Goal: Task Accomplishment & Management: Manage account settings

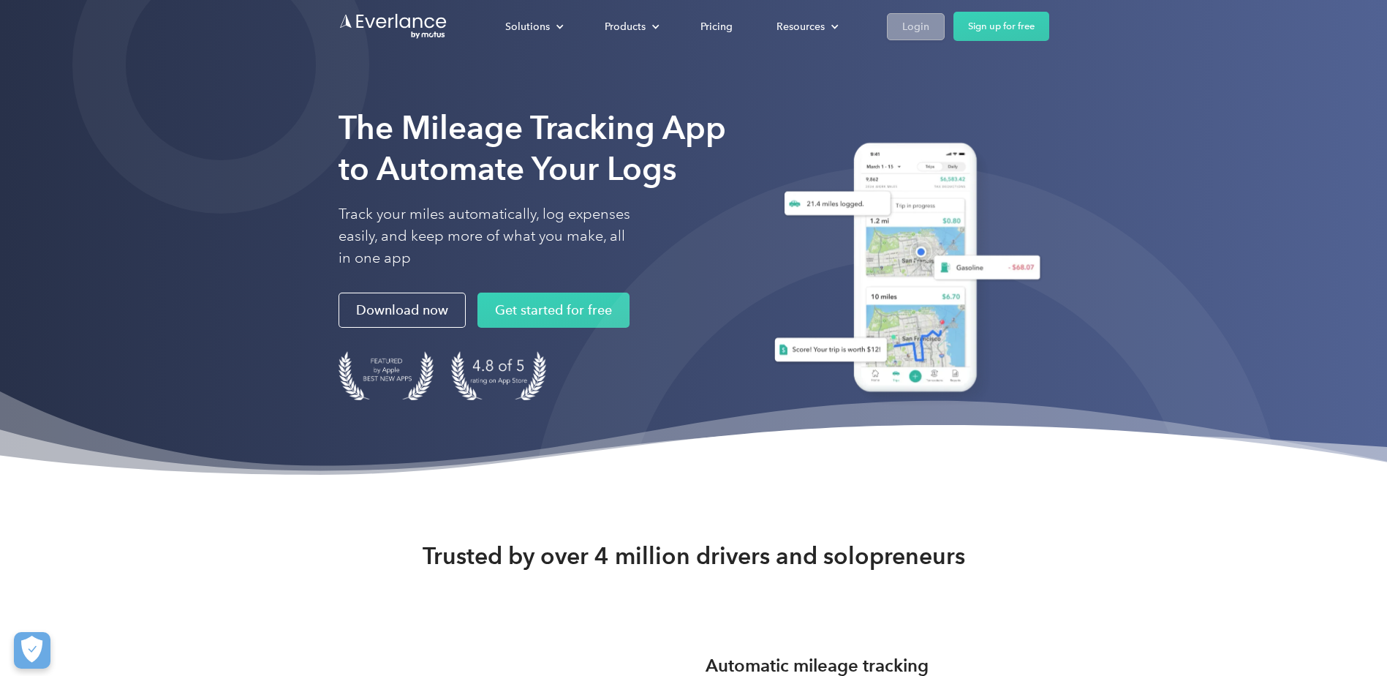
click at [917, 26] on div "Login" at bounding box center [915, 27] width 27 height 18
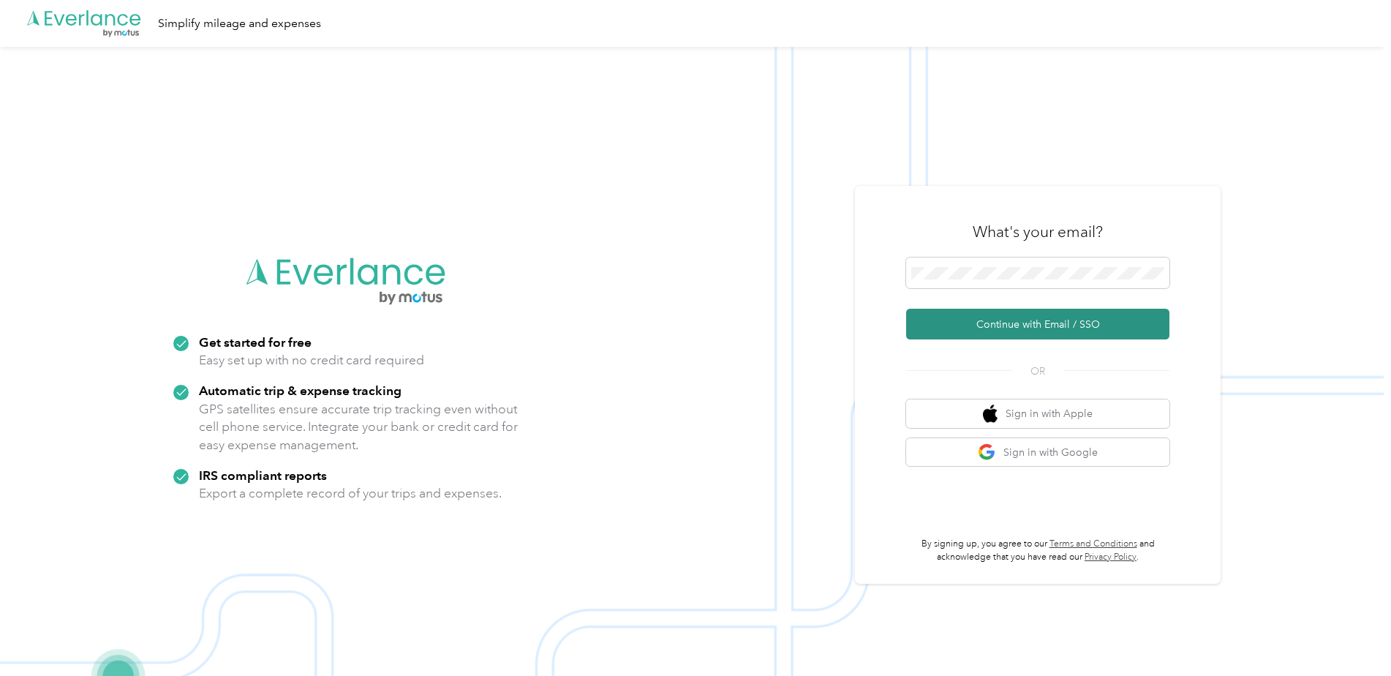
click at [1040, 320] on button "Continue with Email / SSO" at bounding box center [1037, 324] width 263 height 31
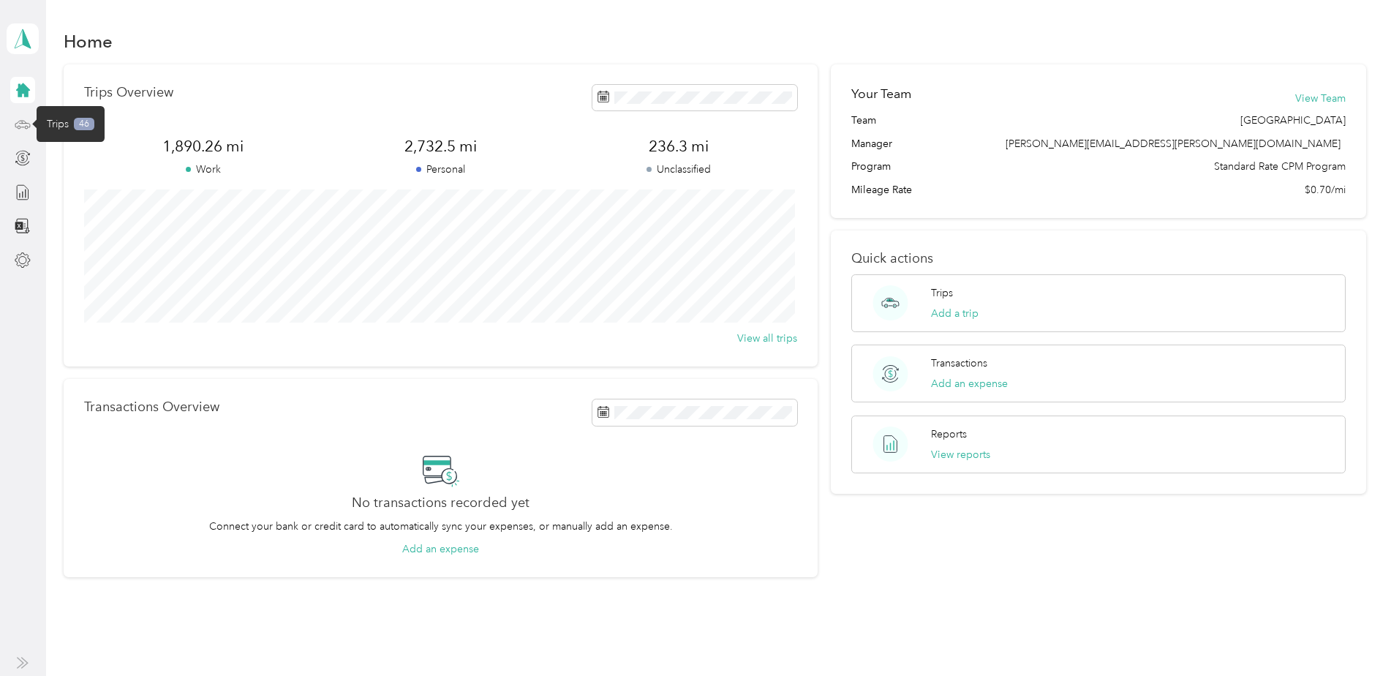
click at [18, 119] on icon at bounding box center [23, 124] width 16 height 16
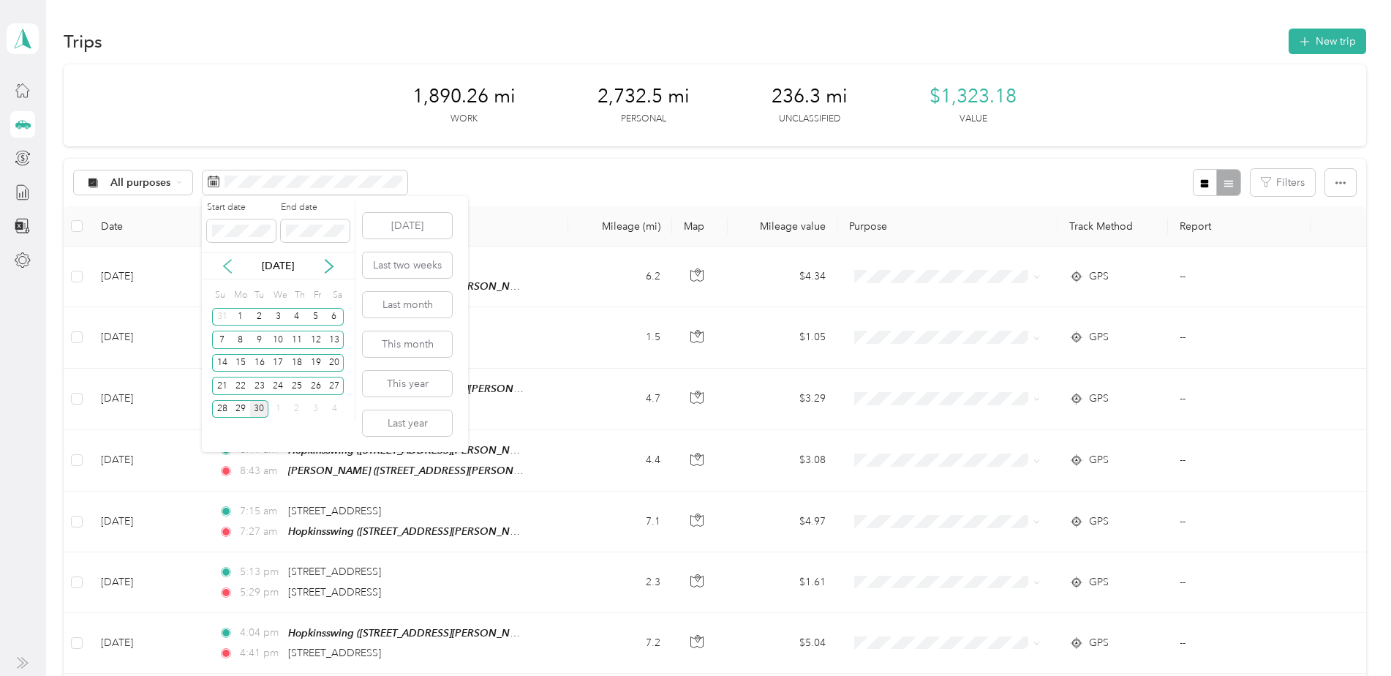
click at [226, 269] on icon at bounding box center [227, 266] width 15 height 15
click at [259, 317] on div "1" at bounding box center [259, 317] width 19 height 18
click at [295, 406] on div "31" at bounding box center [296, 409] width 19 height 18
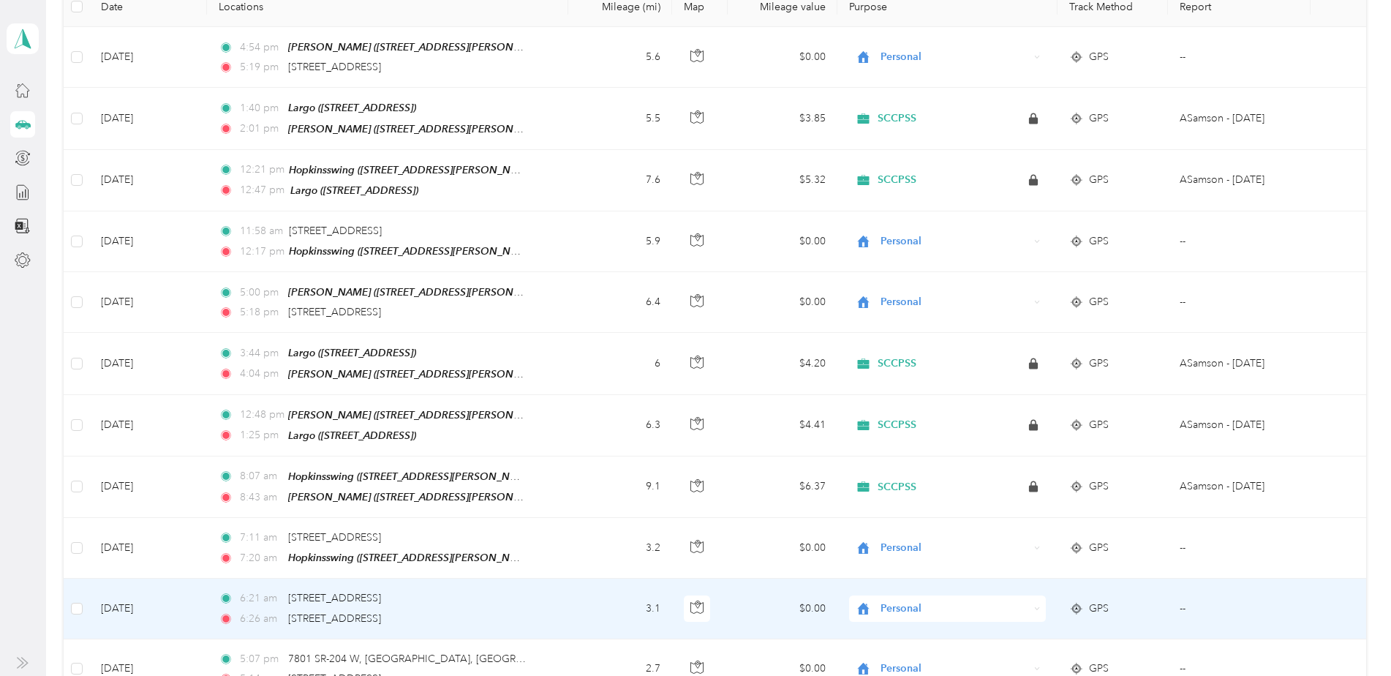
scroll to position [293, 0]
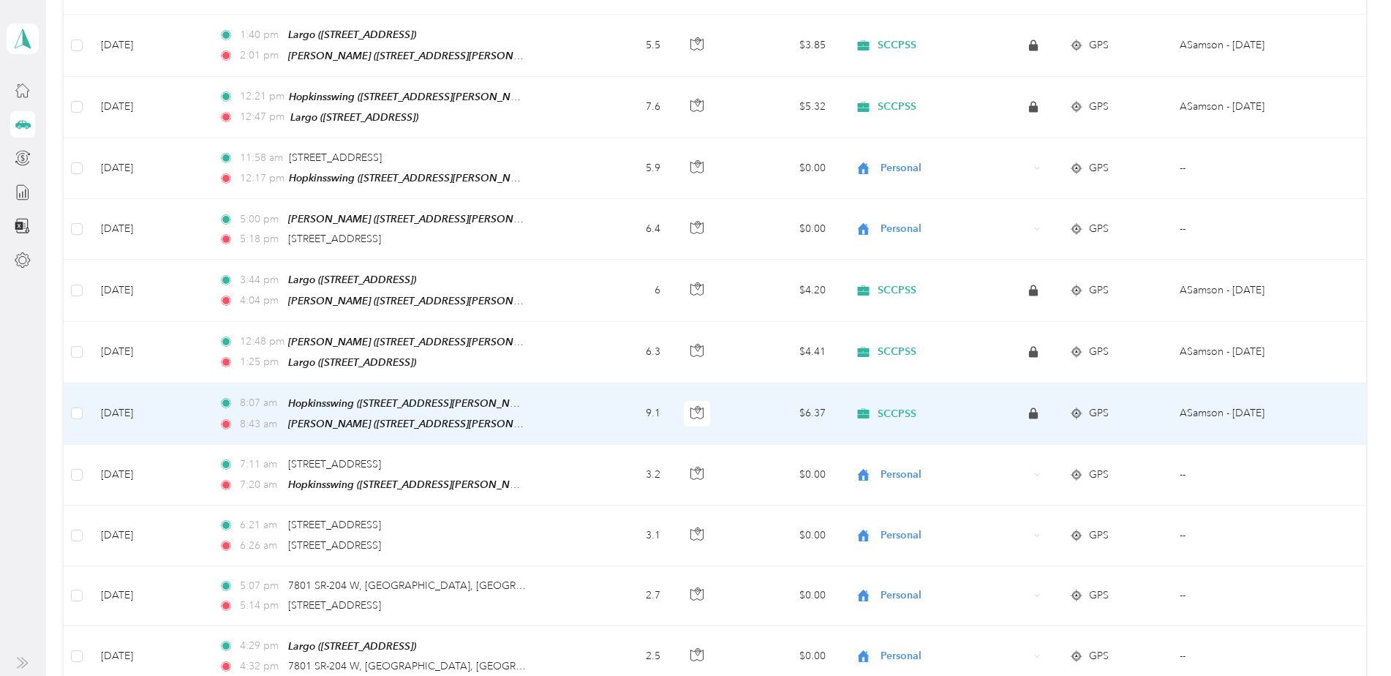
click at [897, 407] on span "SCCPSS" at bounding box center [897, 413] width 39 height 13
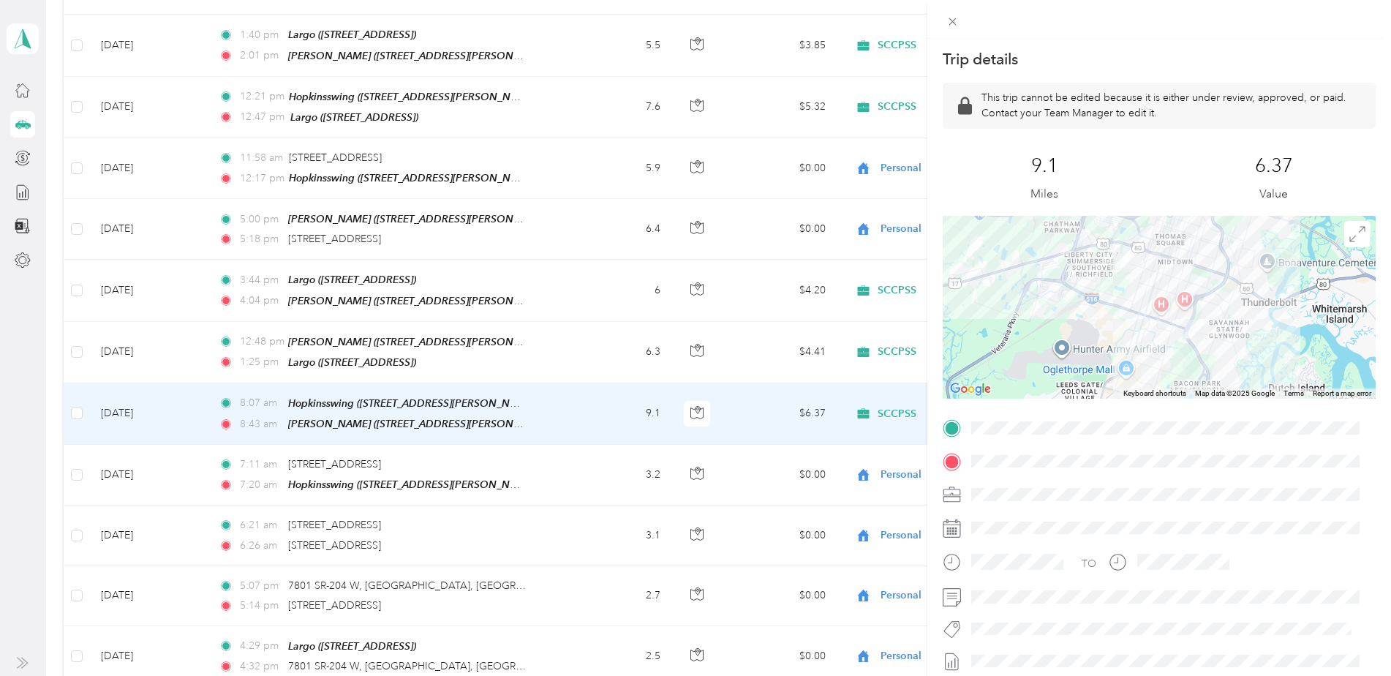
click at [896, 408] on div "Trip details This trip cannot be edited because it is either under review, appr…" at bounding box center [695, 338] width 1391 height 676
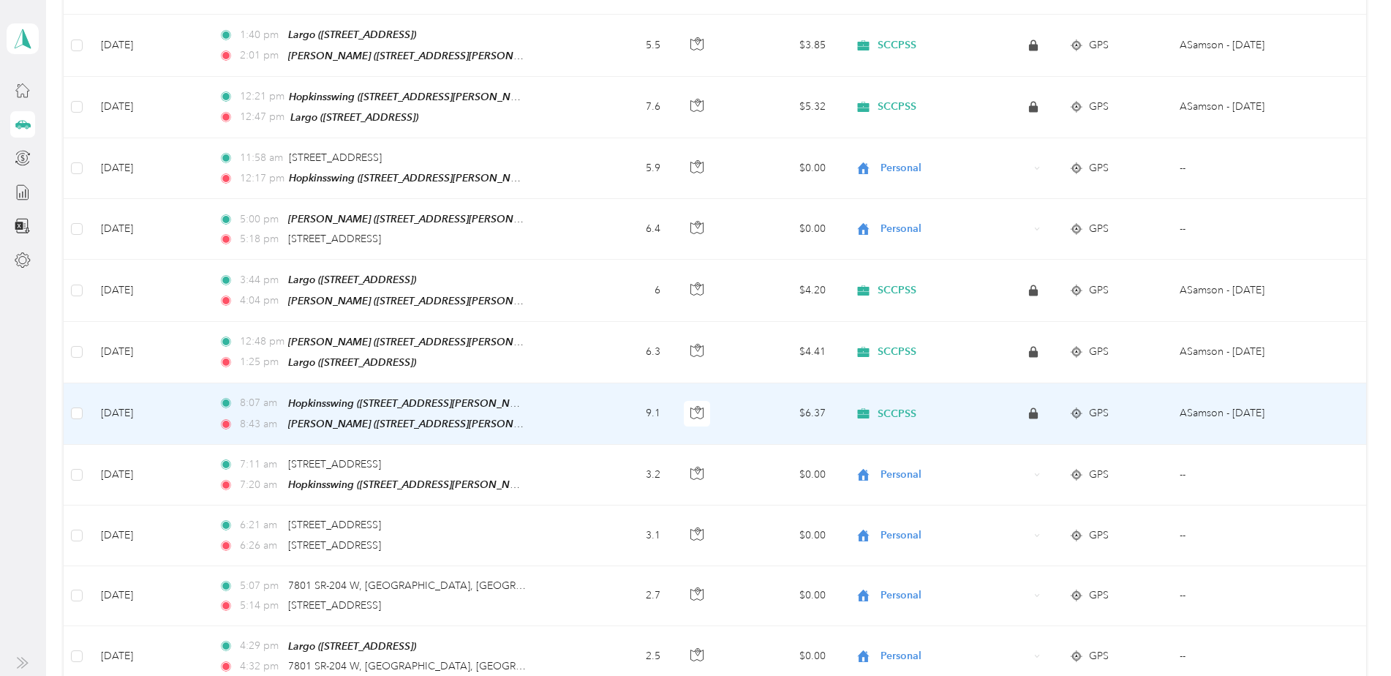
click at [896, 408] on span "SCCPSS" at bounding box center [897, 413] width 39 height 13
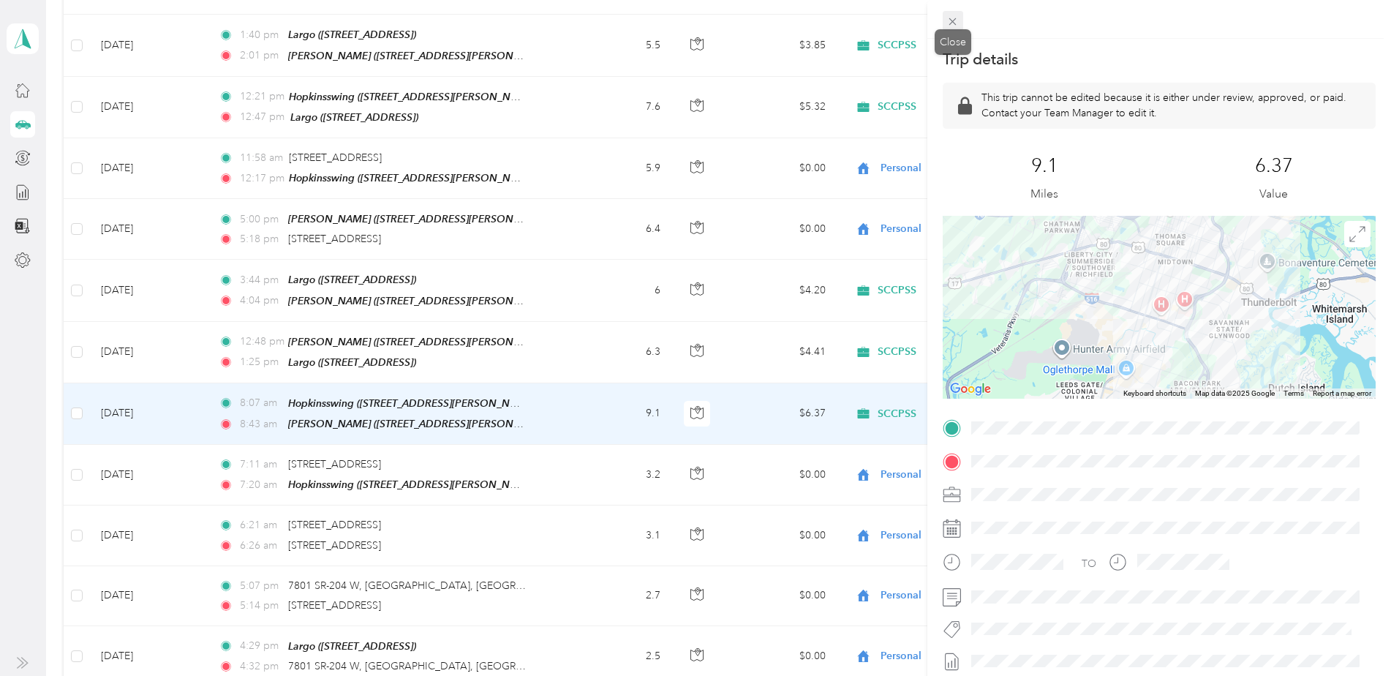
click at [952, 18] on icon at bounding box center [952, 21] width 12 height 12
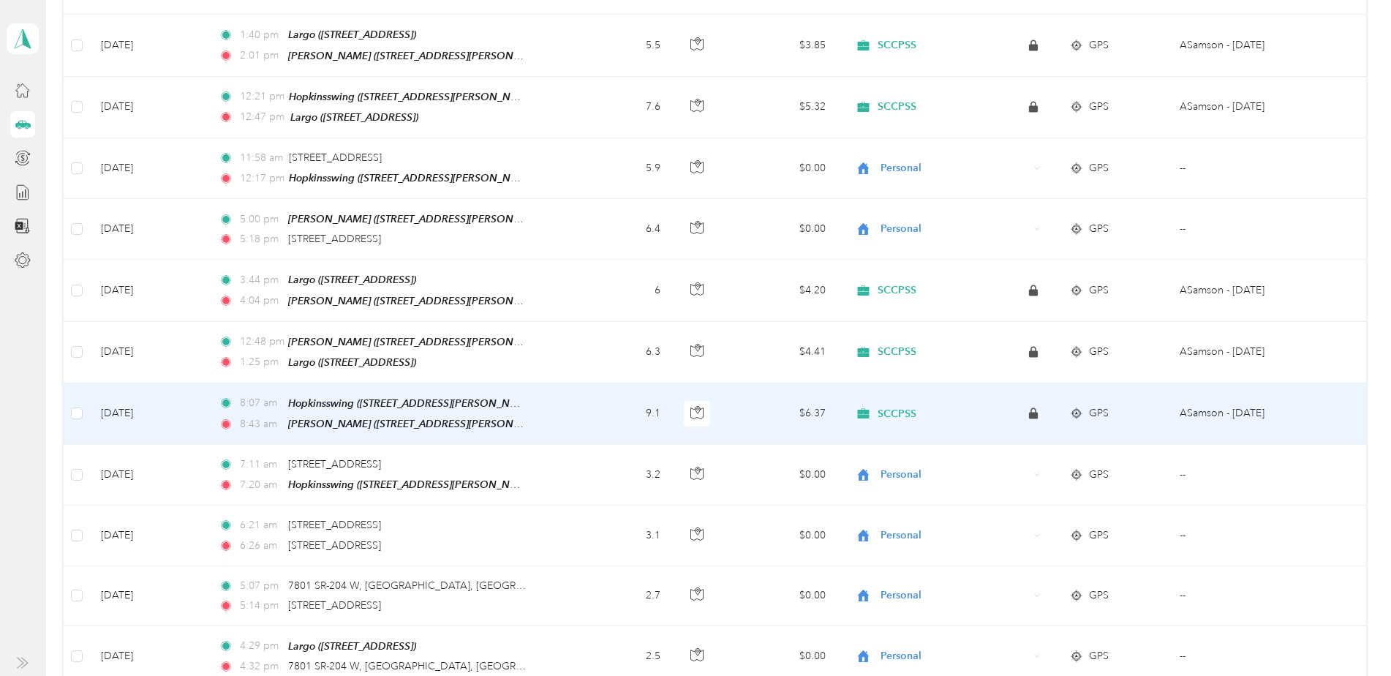
click at [815, 404] on td "$6.37" at bounding box center [783, 413] width 110 height 61
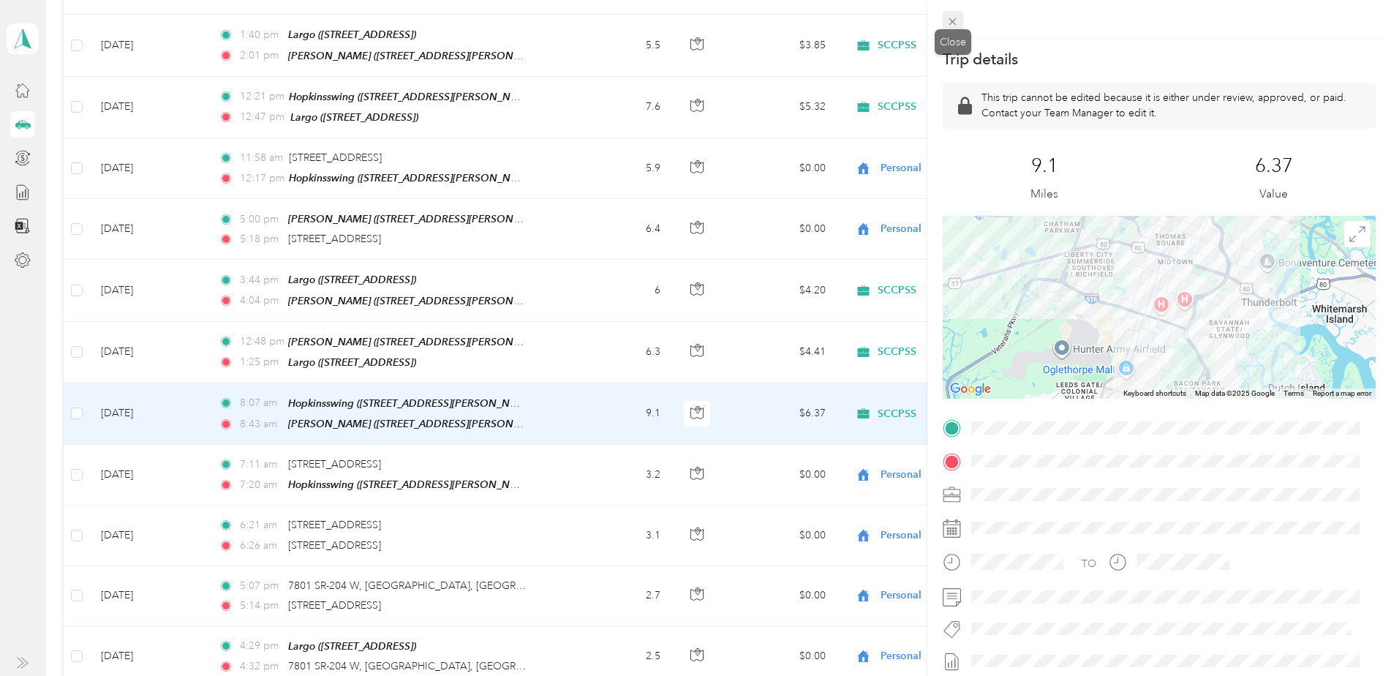
click at [951, 18] on icon at bounding box center [952, 21] width 12 height 12
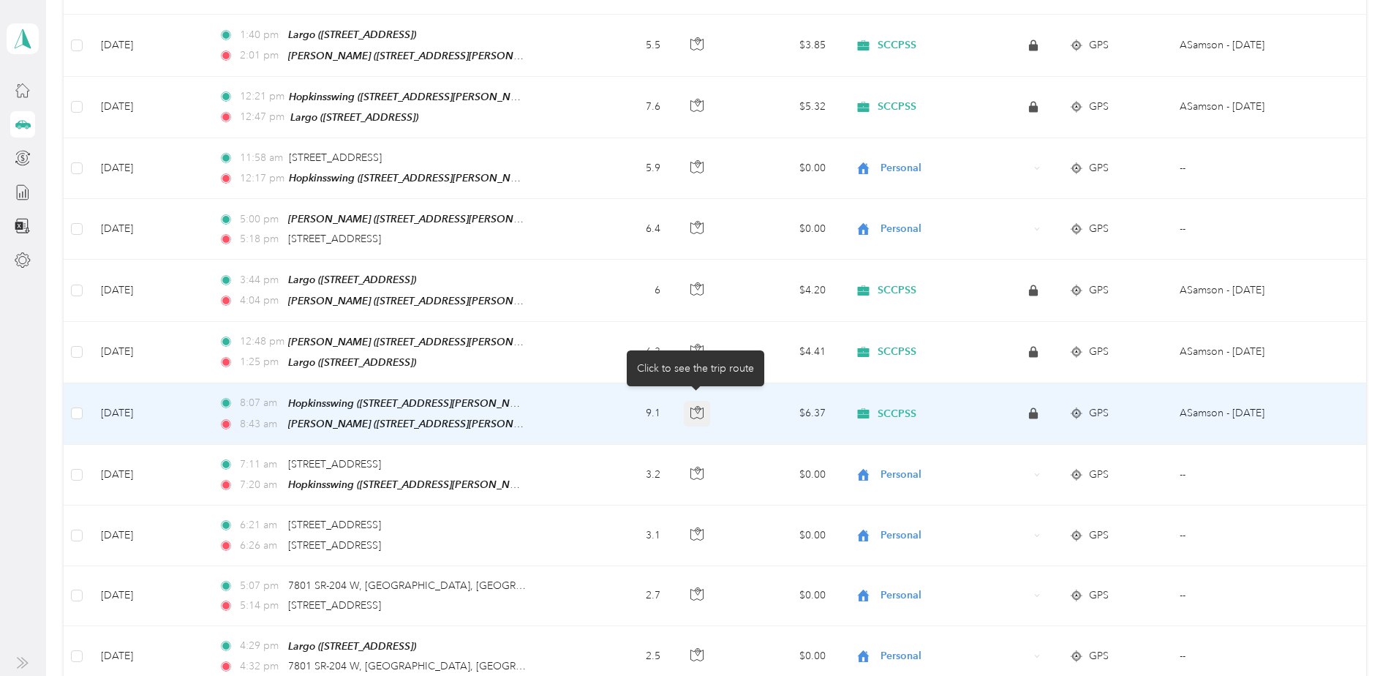
click at [699, 406] on icon "button" at bounding box center [696, 412] width 13 height 13
click at [756, 431] on td "$6.37" at bounding box center [783, 413] width 110 height 61
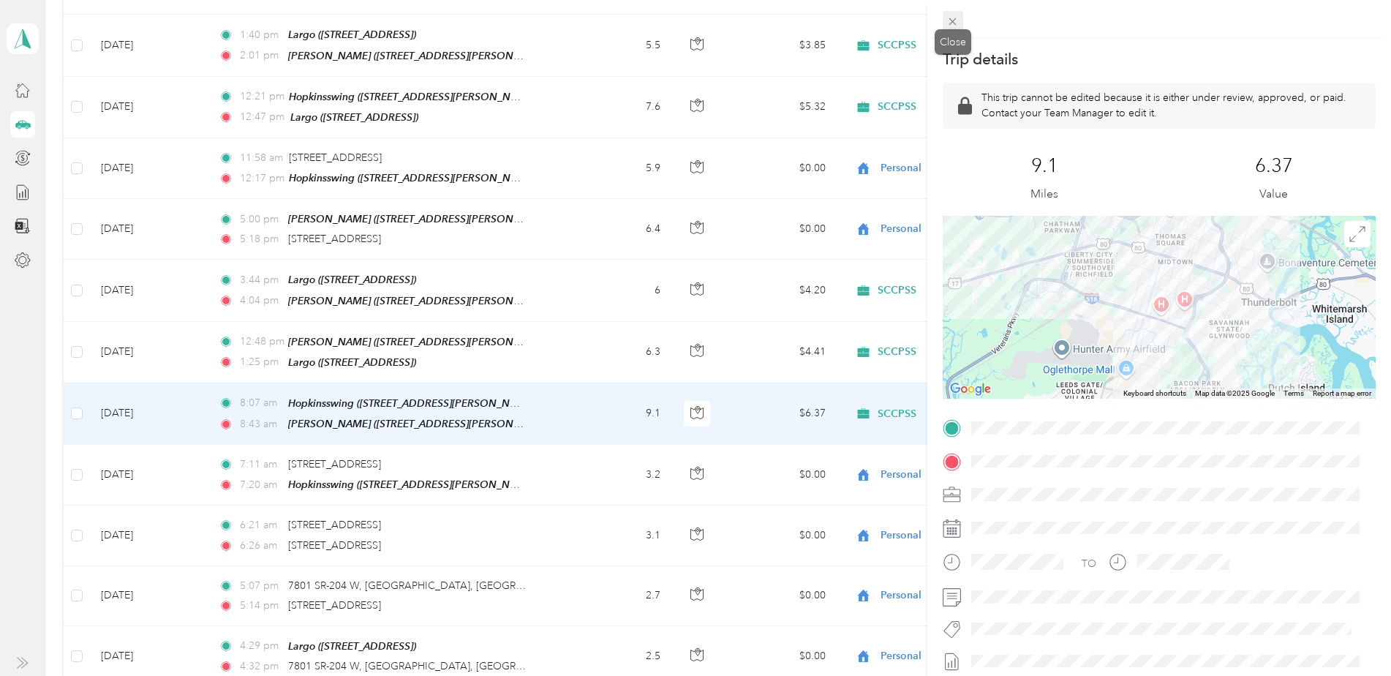
click at [946, 18] on span at bounding box center [953, 21] width 20 height 20
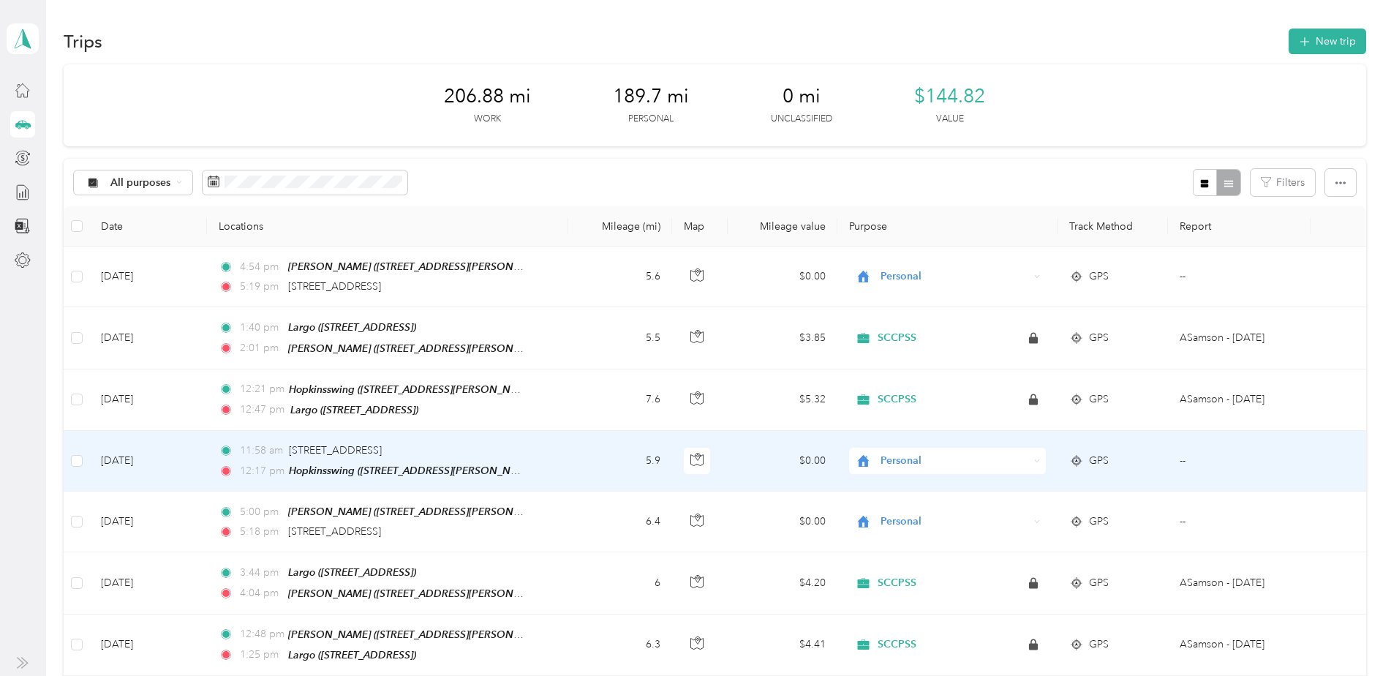
scroll to position [73, 0]
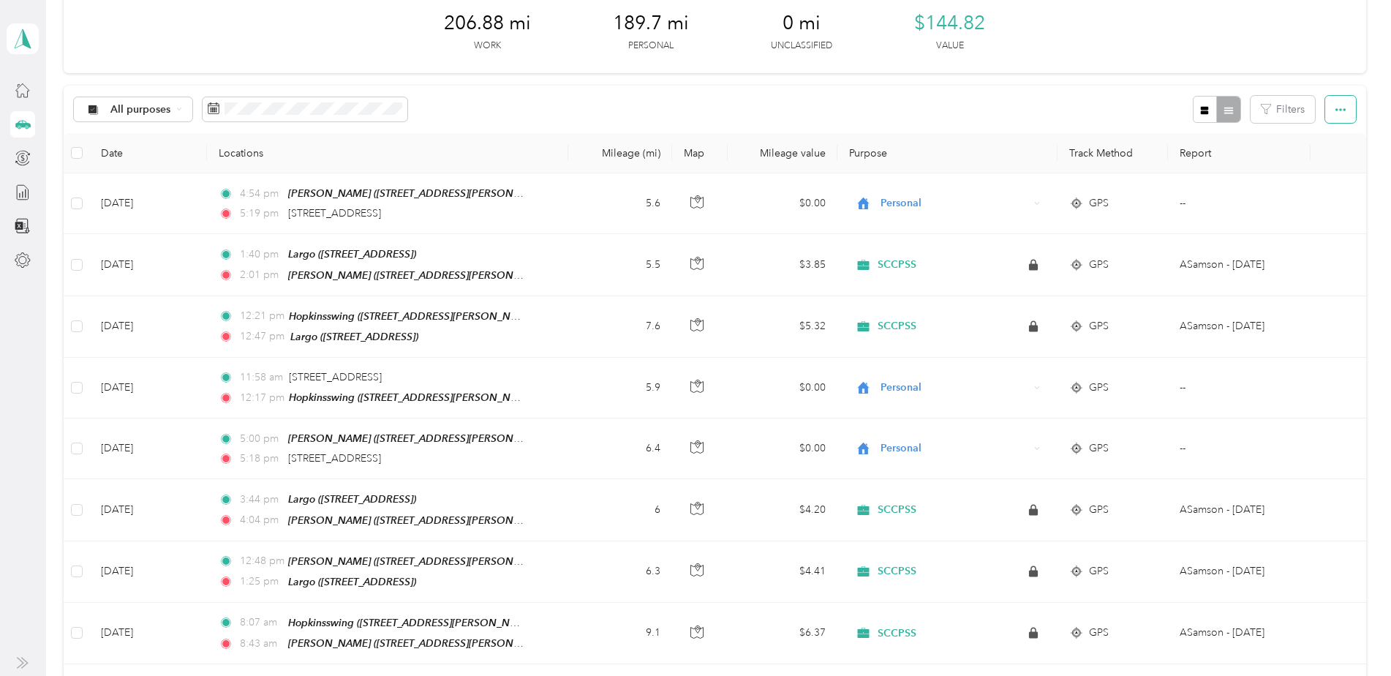
click at [1348, 109] on button "button" at bounding box center [1340, 109] width 31 height 27
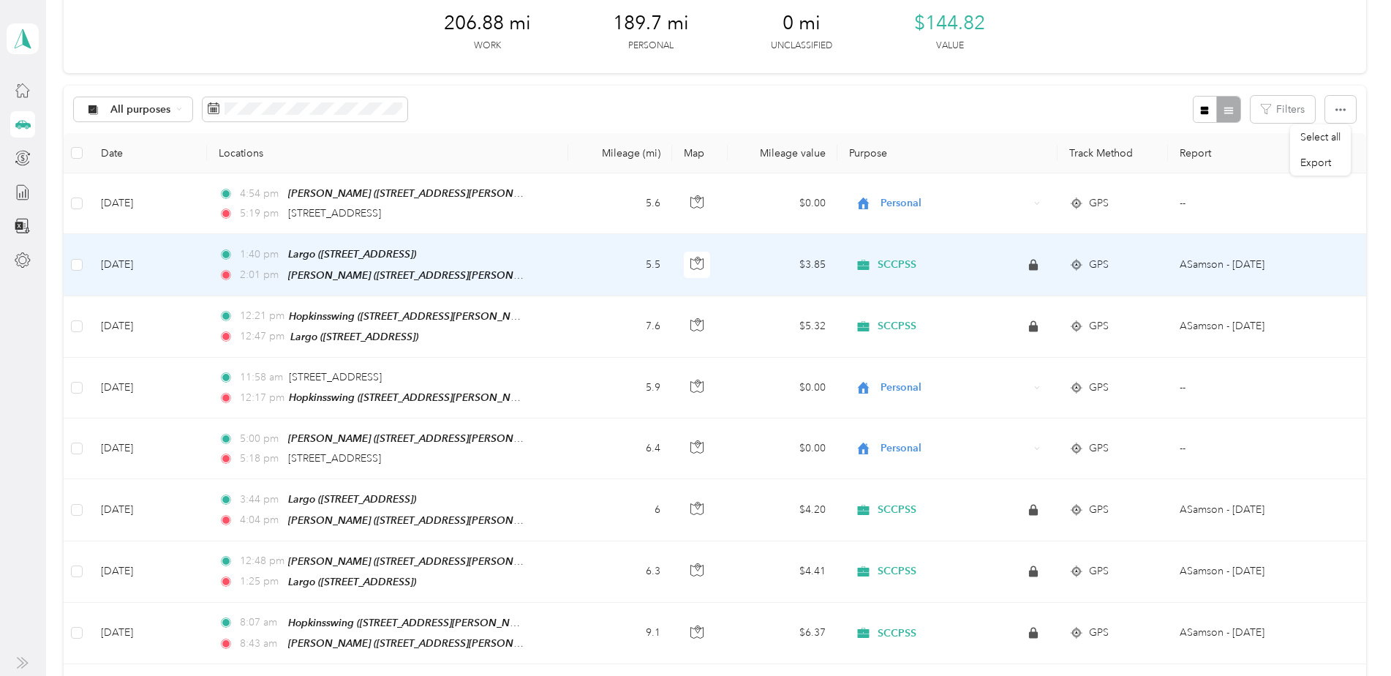
click at [1351, 284] on td at bounding box center [1338, 264] width 55 height 61
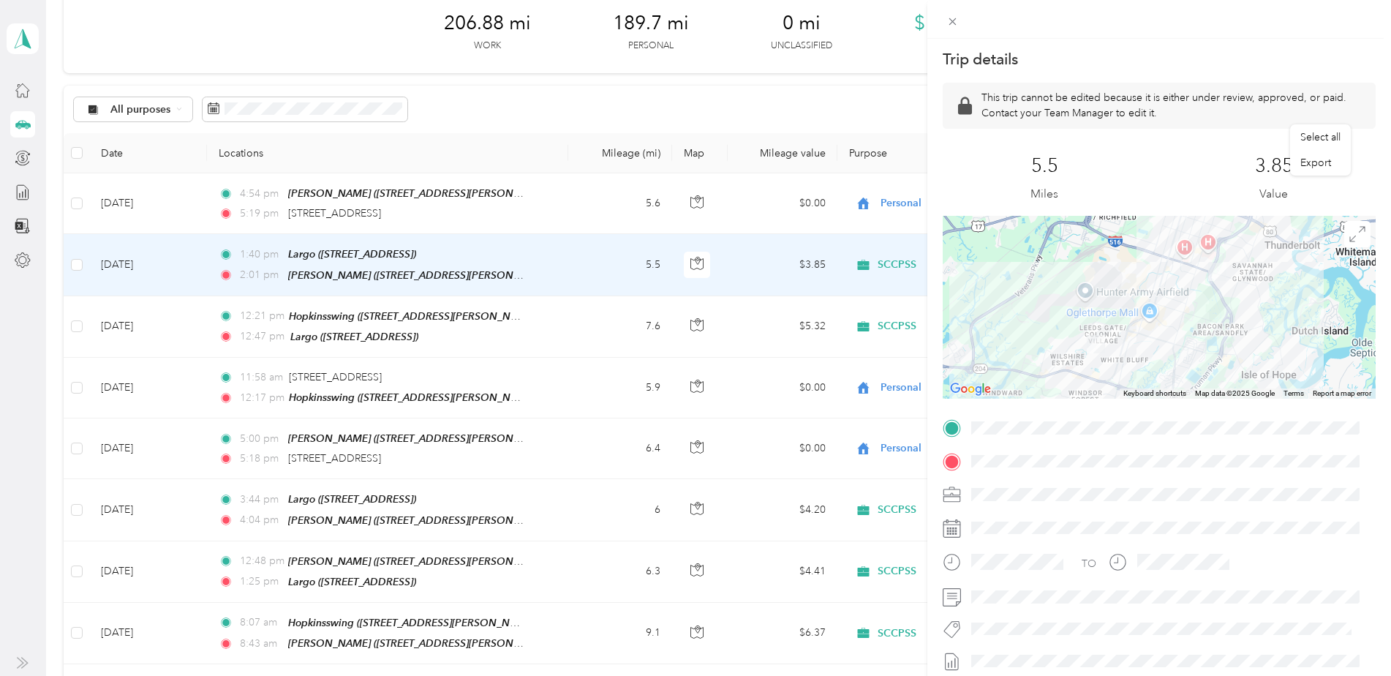
click at [777, 98] on div "Trip details This trip cannot be edited because it is either under review, appr…" at bounding box center [695, 338] width 1391 height 676
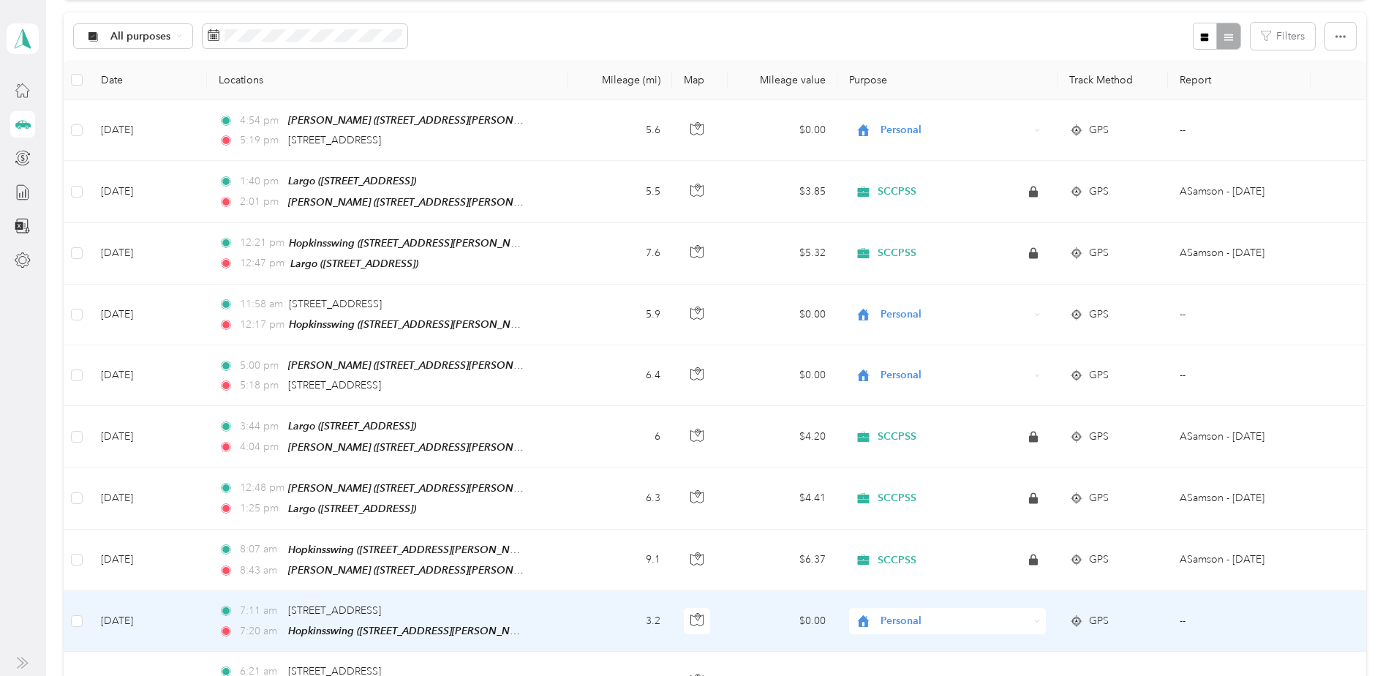
scroll to position [219, 0]
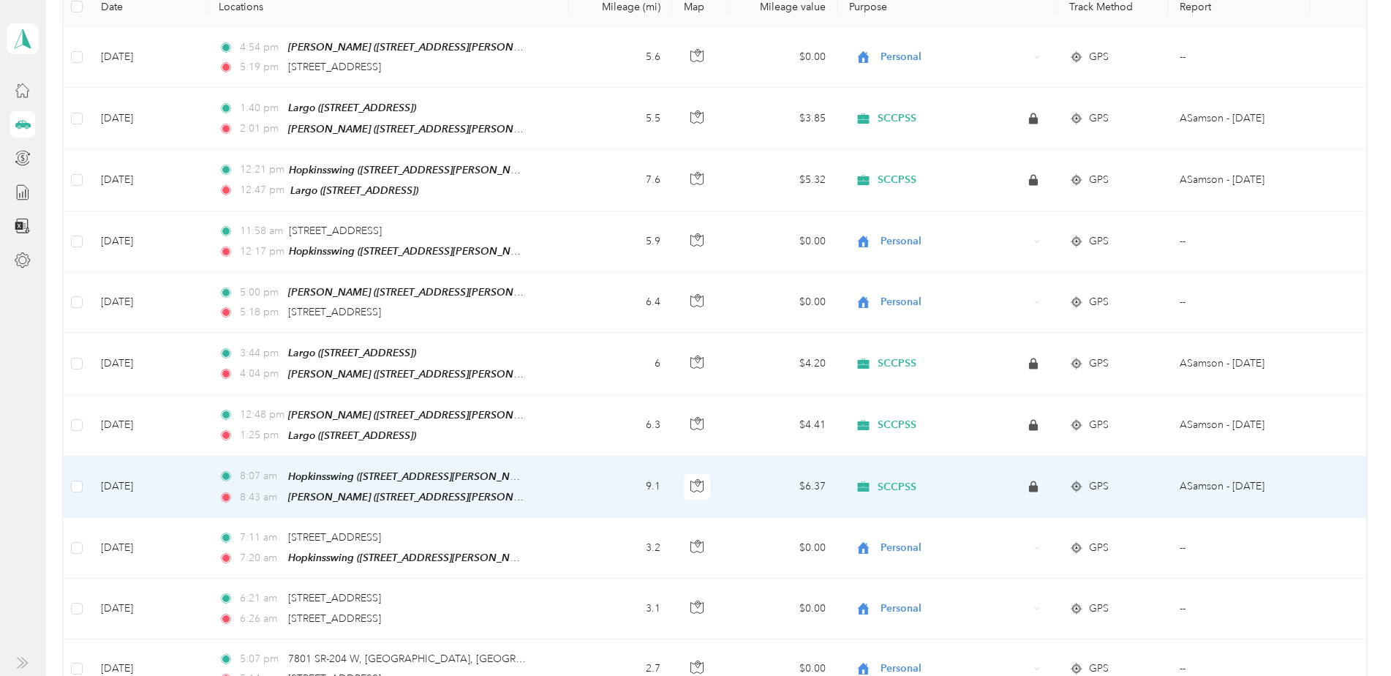
click at [909, 480] on span "SCCPSS" at bounding box center [897, 486] width 39 height 13
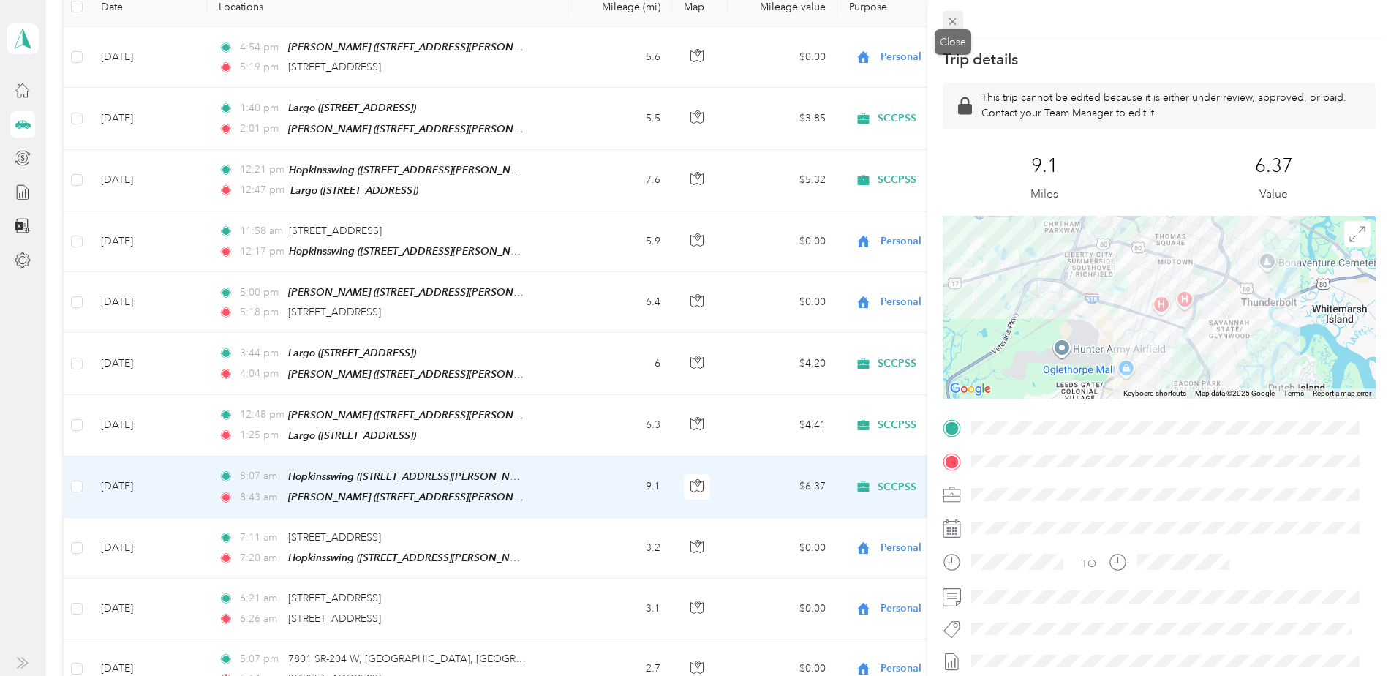
click at [953, 20] on icon at bounding box center [952, 21] width 12 height 12
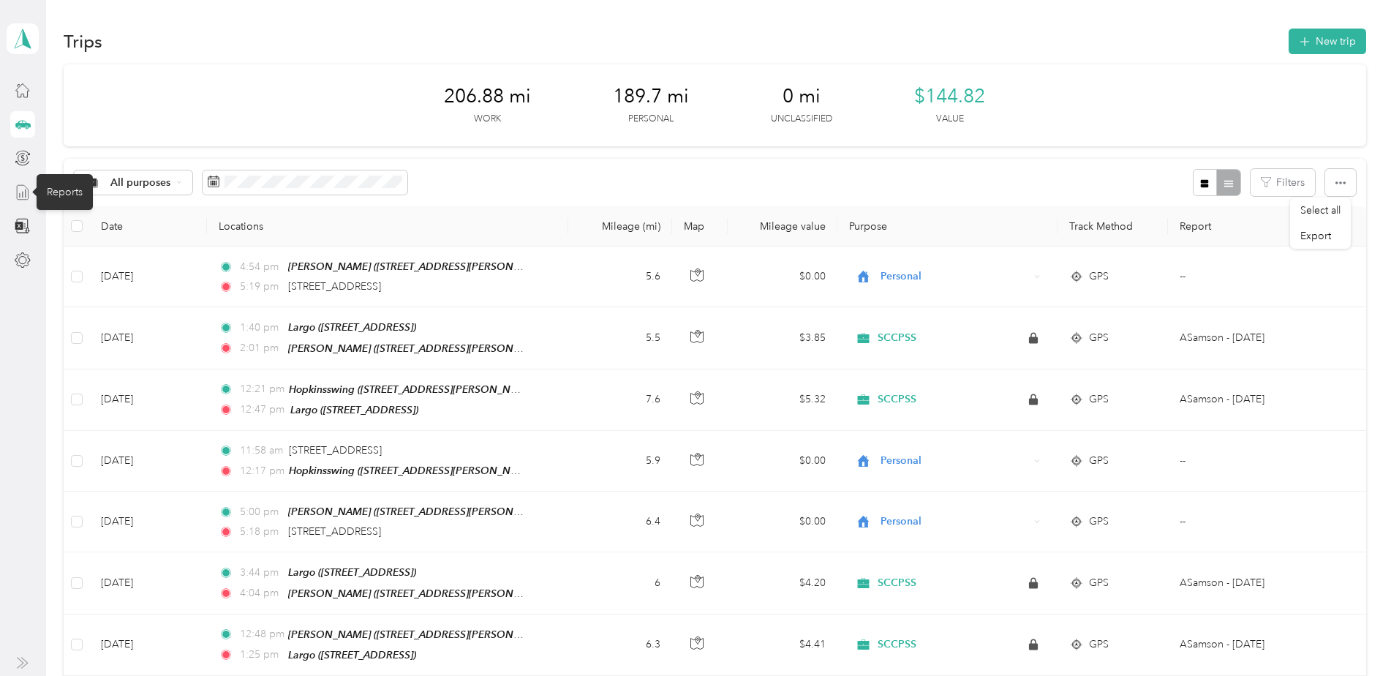
click at [20, 195] on icon at bounding box center [23, 192] width 16 height 16
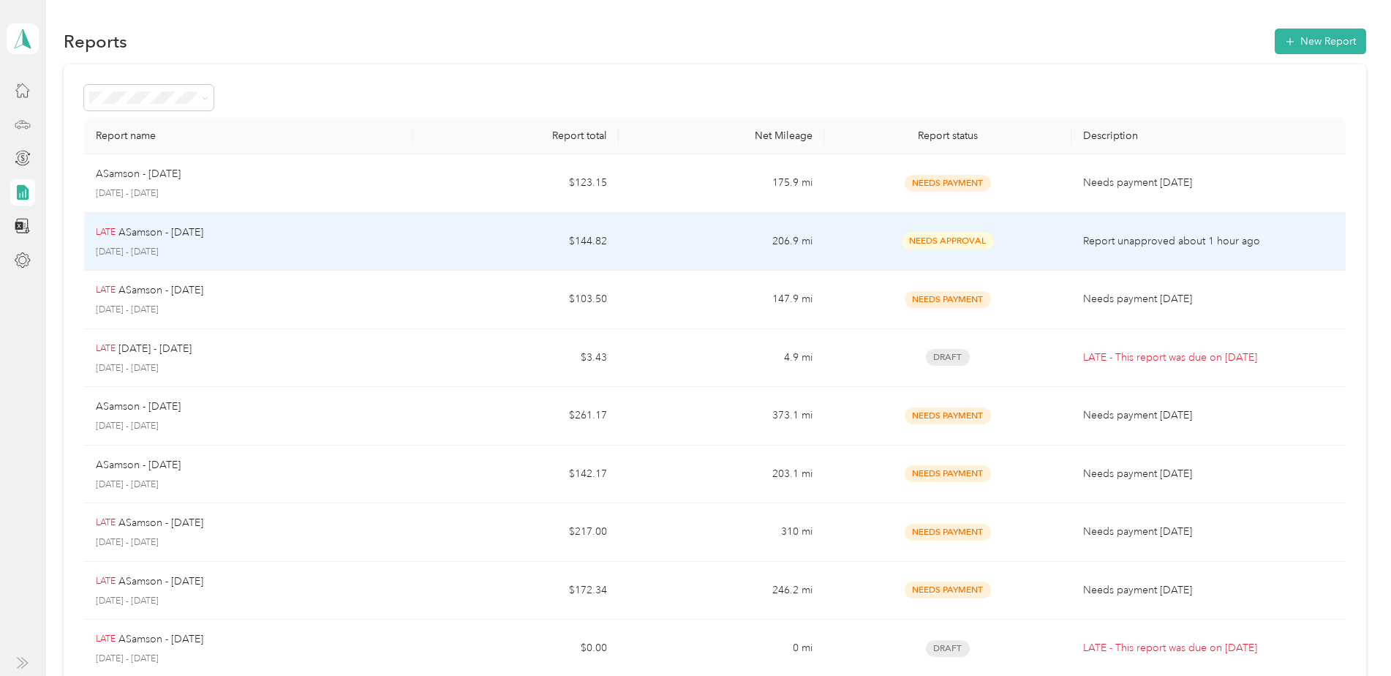
click at [176, 236] on p "ASamson - July 2025" at bounding box center [160, 233] width 85 height 16
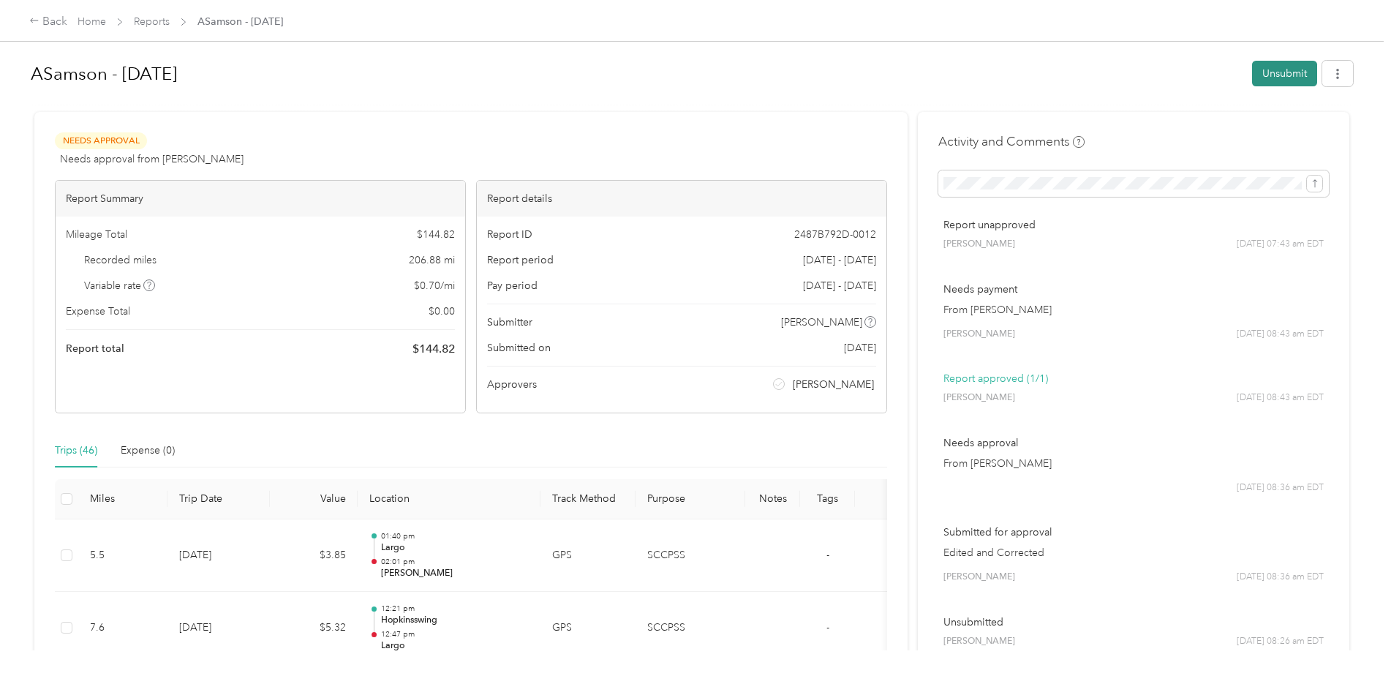
click at [1283, 70] on button "Unsubmit" at bounding box center [1284, 74] width 65 height 26
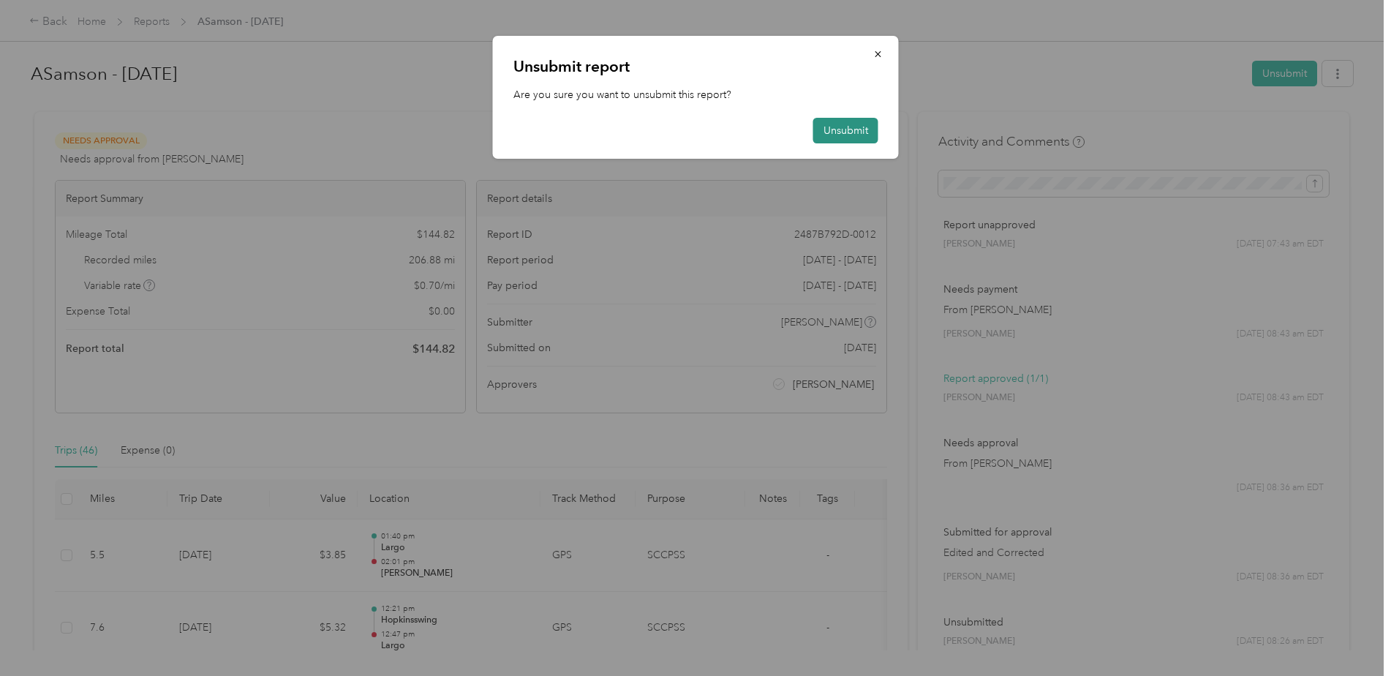
click at [859, 132] on button "Unsubmit" at bounding box center [845, 131] width 65 height 26
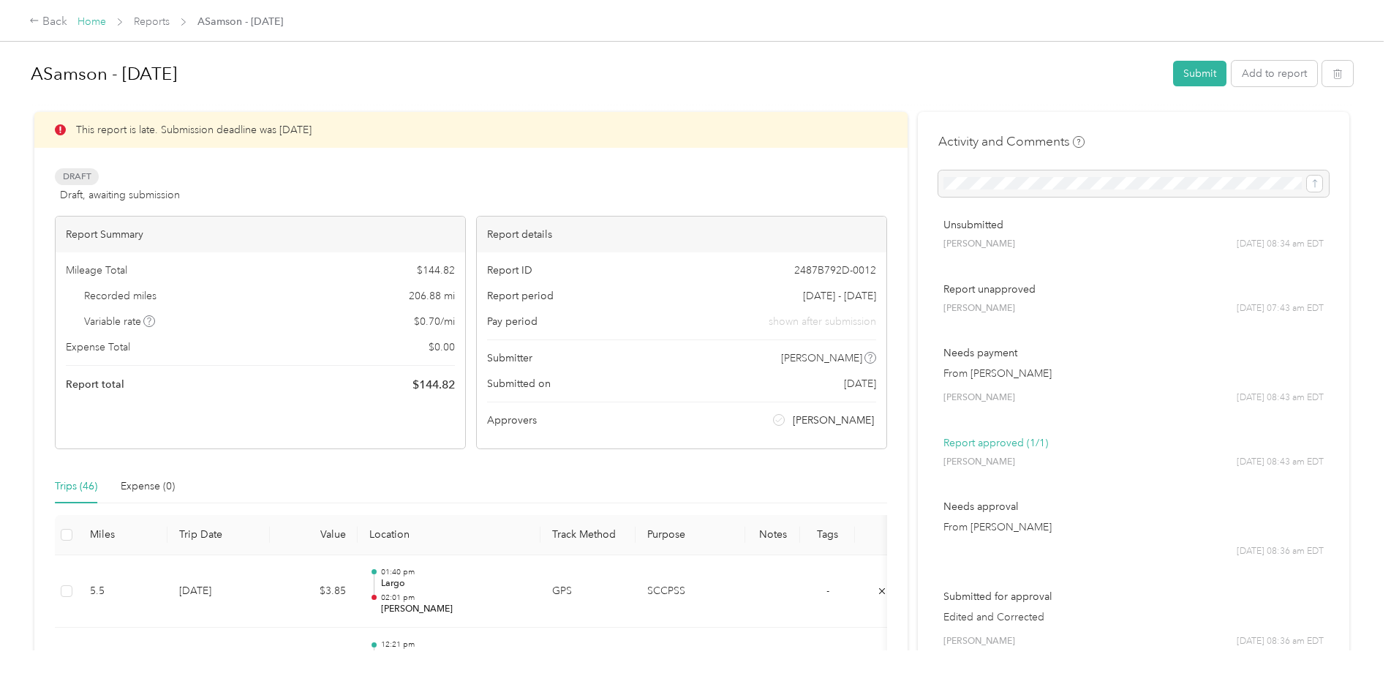
click at [92, 26] on link "Home" at bounding box center [92, 21] width 29 height 12
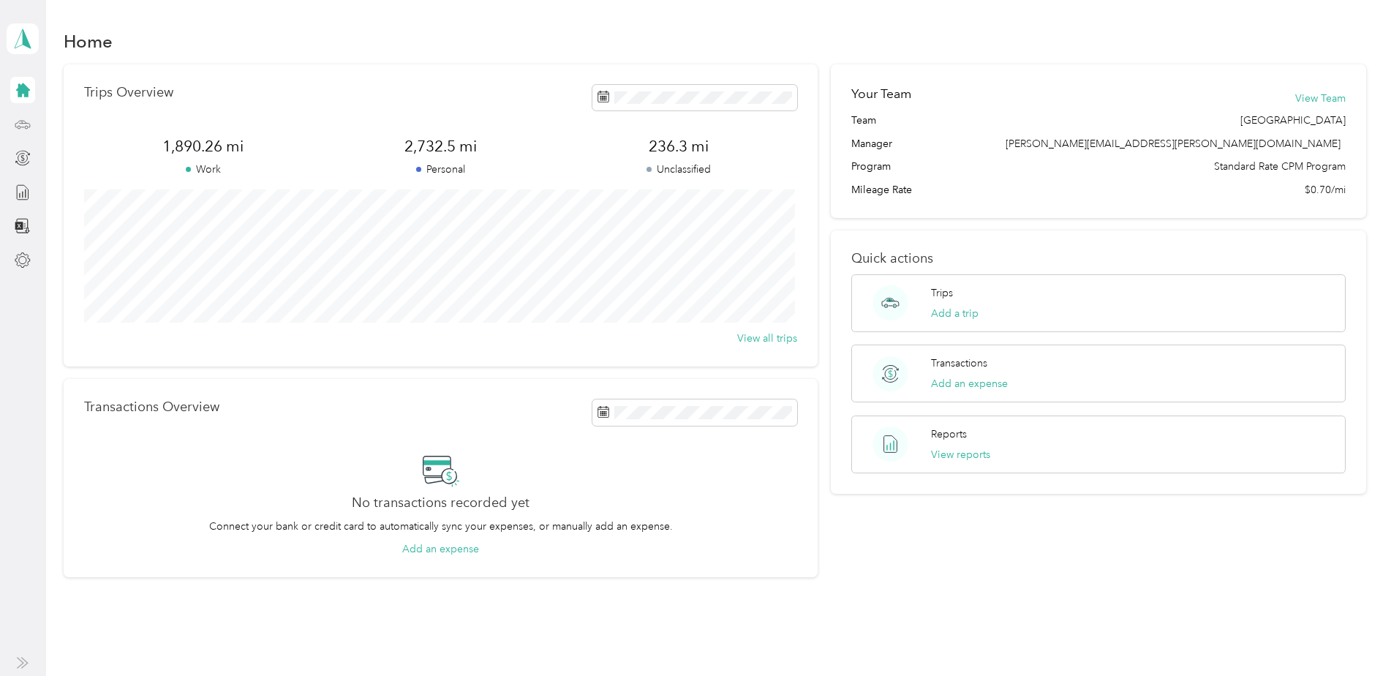
click at [17, 118] on icon at bounding box center [23, 124] width 16 height 16
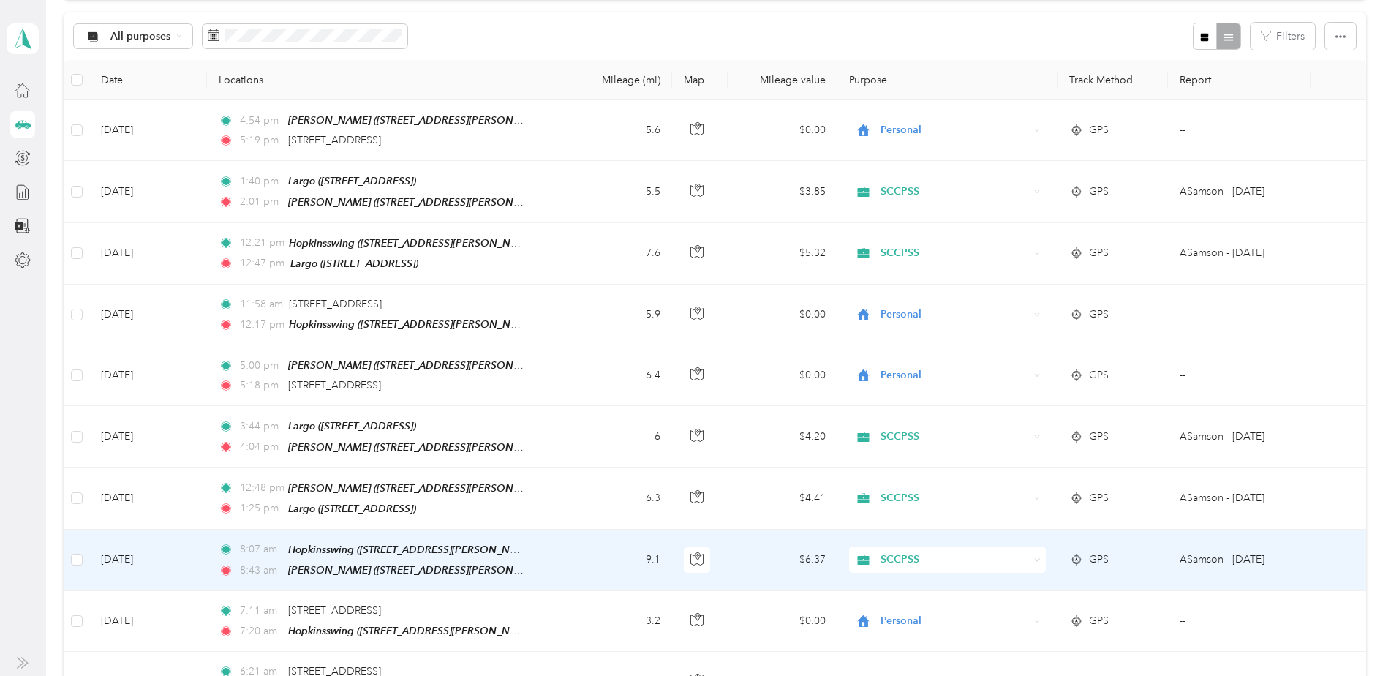
scroll to position [219, 0]
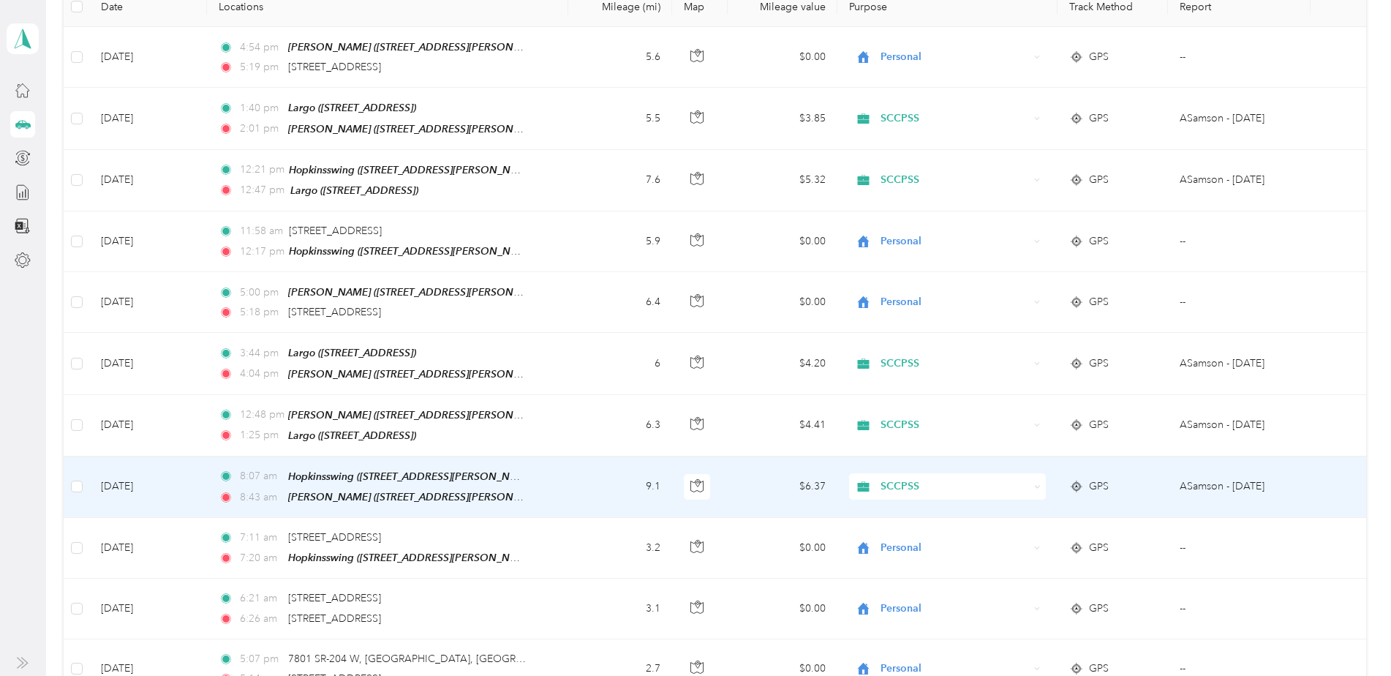
click at [905, 478] on span "SCCPSS" at bounding box center [955, 486] width 149 height 16
click at [911, 528] on span "Personal" at bounding box center [958, 526] width 150 height 15
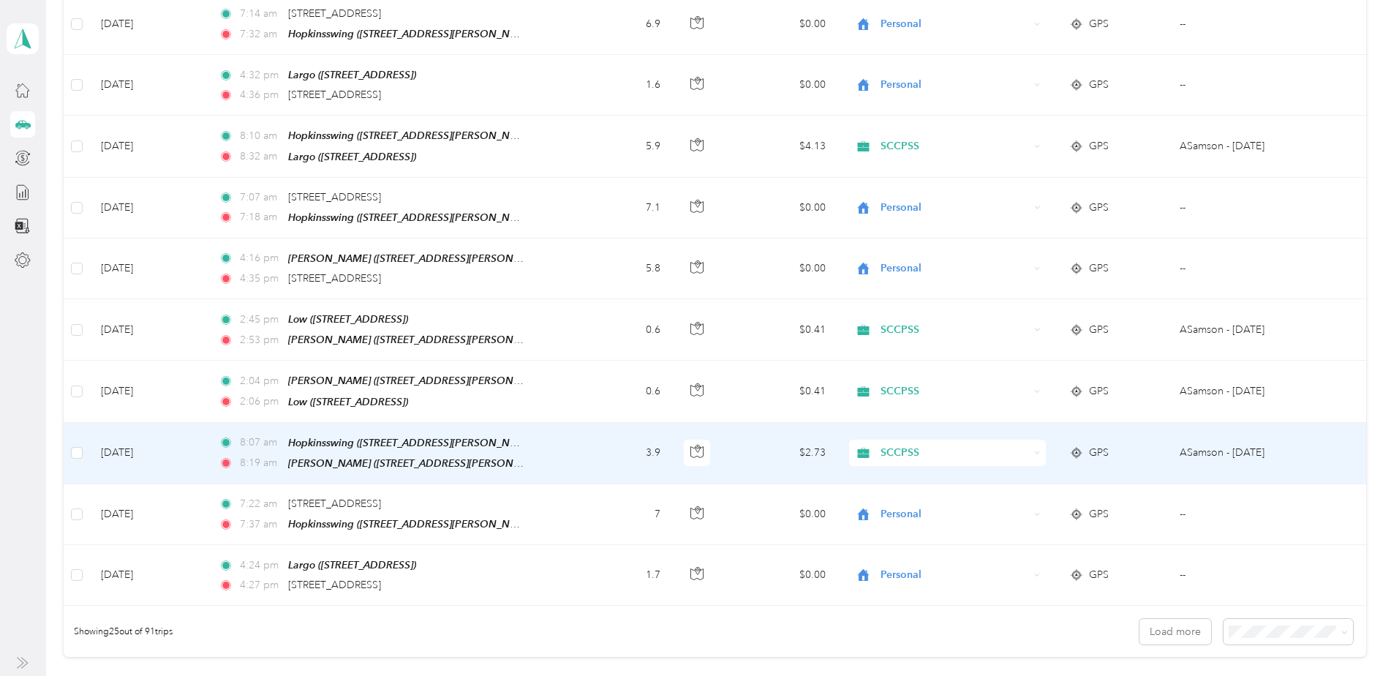
scroll to position [1328, 0]
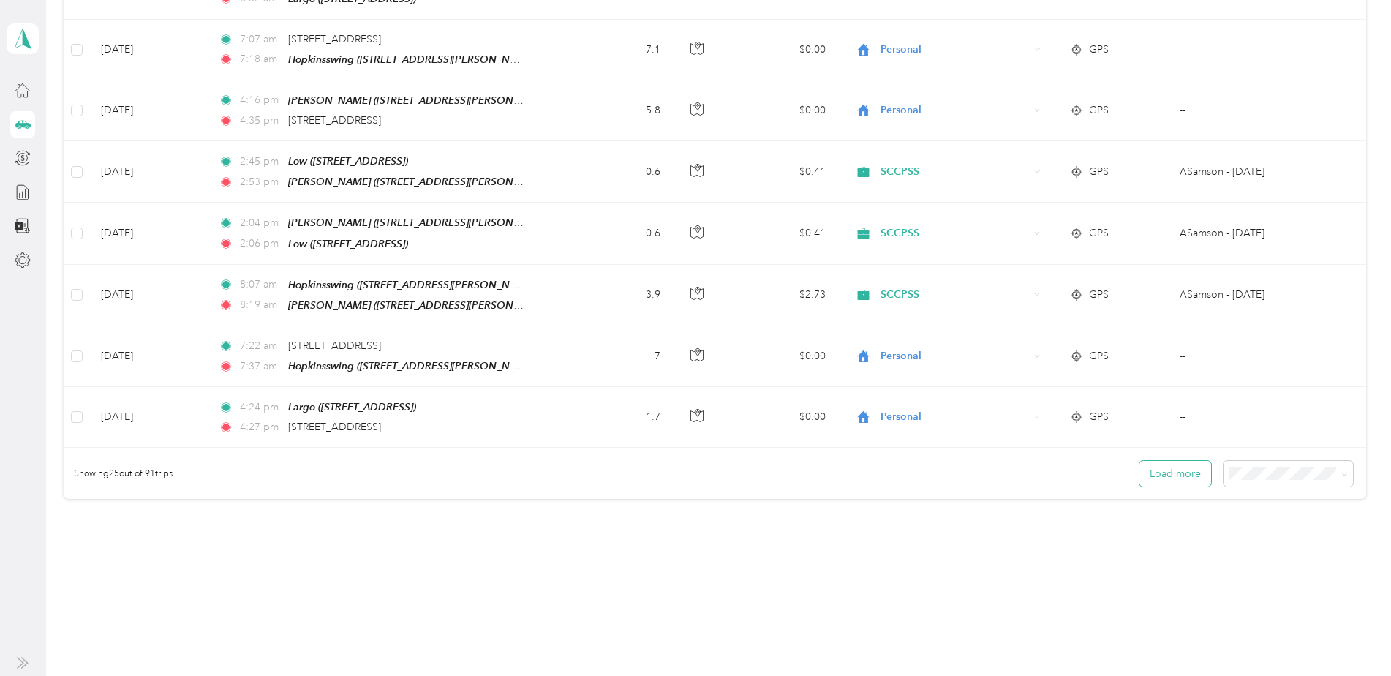
click at [1186, 461] on button "Load more" at bounding box center [1175, 474] width 72 height 26
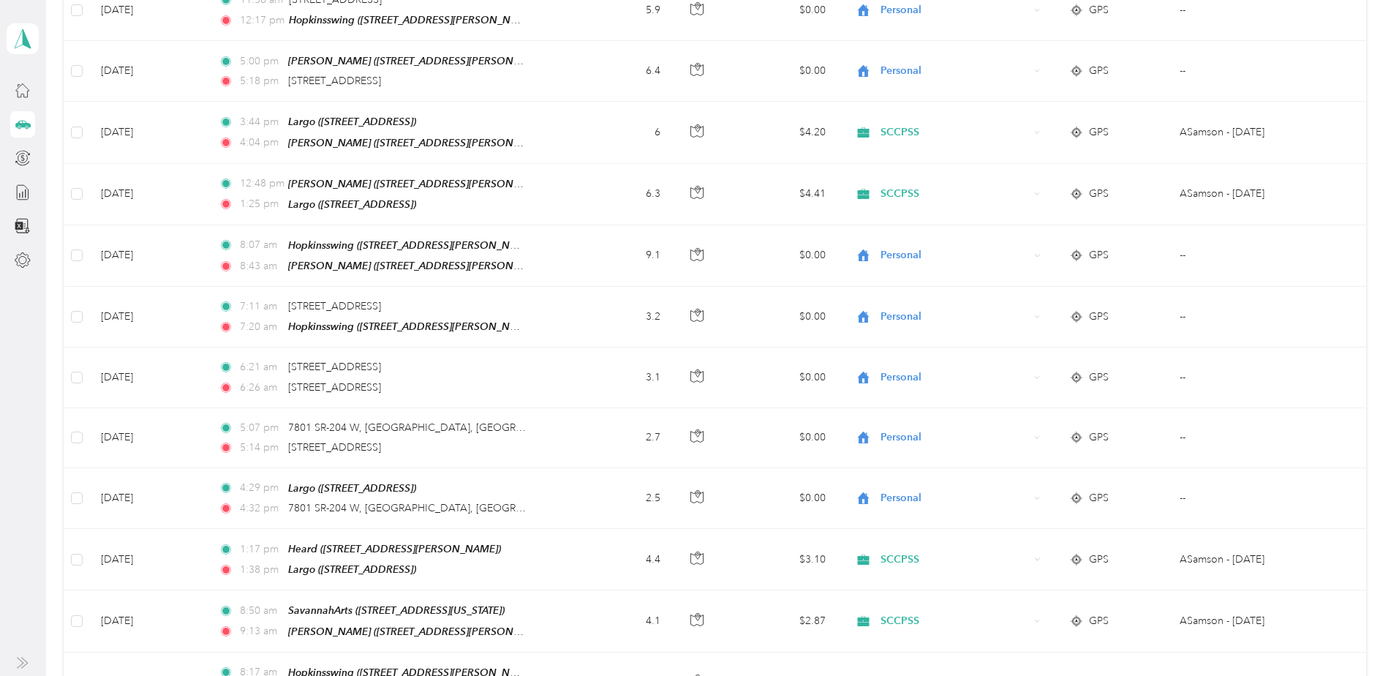
scroll to position [0, 0]
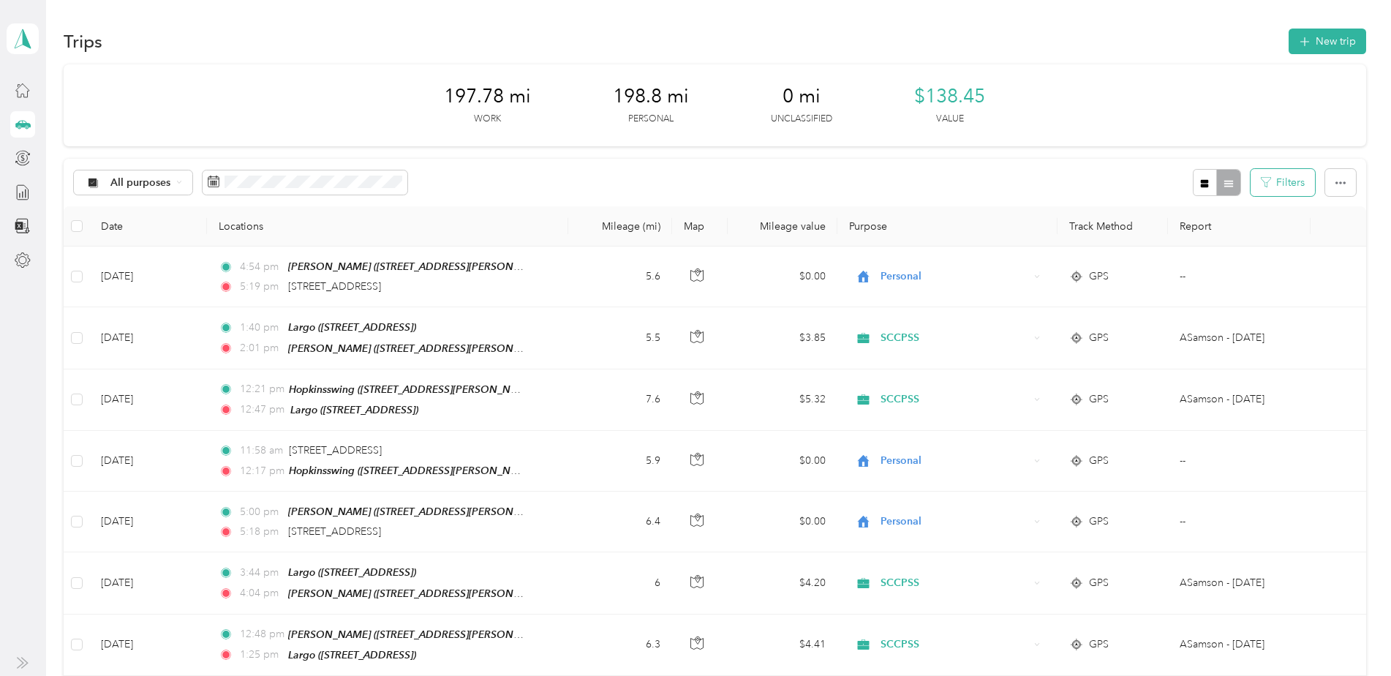
click at [1281, 181] on button "Filters" at bounding box center [1283, 182] width 64 height 27
click at [1006, 174] on div "All purposes Filters" at bounding box center [715, 183] width 1302 height 48
click at [143, 178] on span "All purposes" at bounding box center [140, 183] width 61 height 10
click at [123, 259] on span "SCCPSS" at bounding box center [145, 259] width 71 height 15
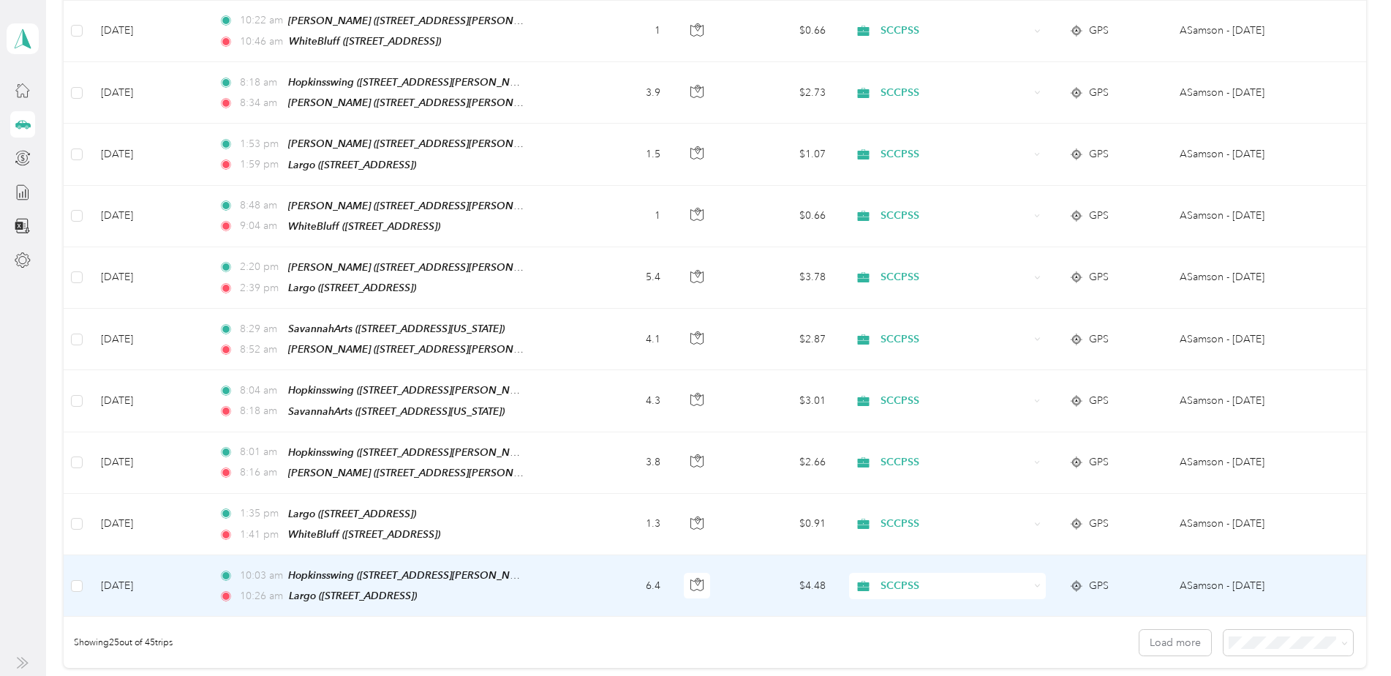
scroll to position [1243, 0]
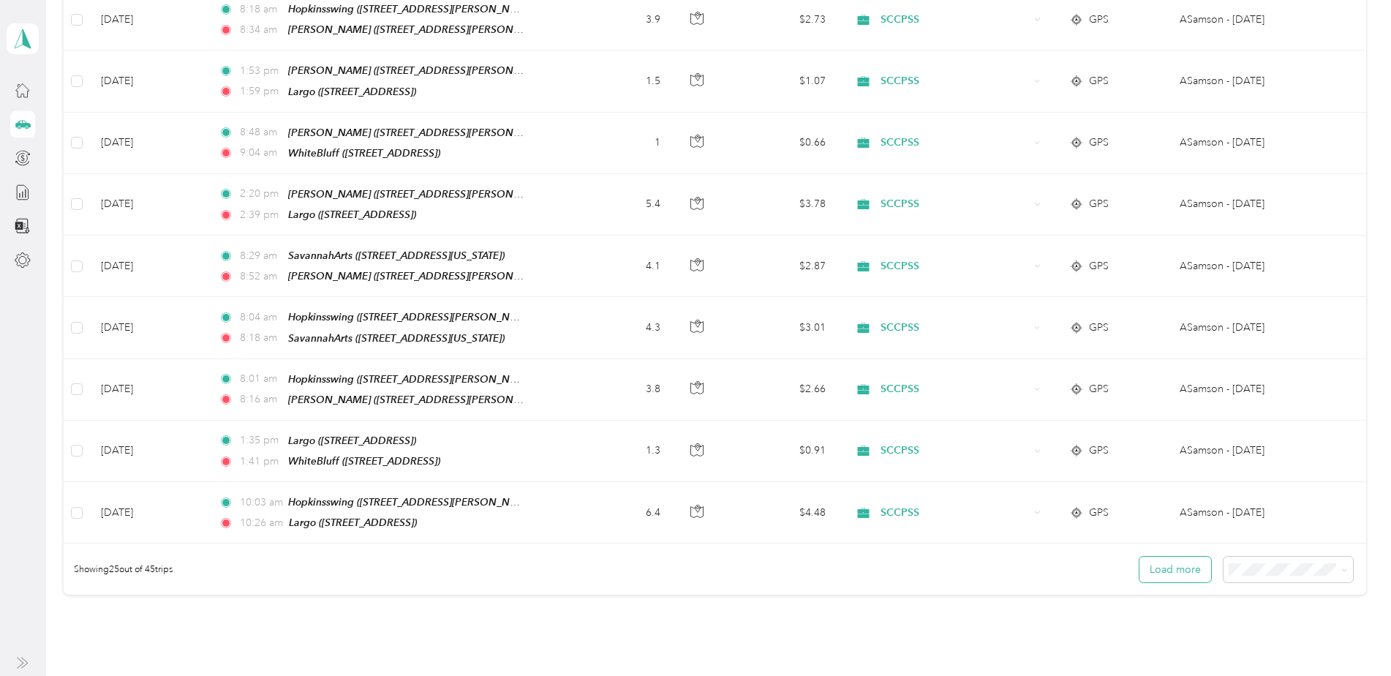
click at [1179, 557] on button "Load more" at bounding box center [1175, 570] width 72 height 26
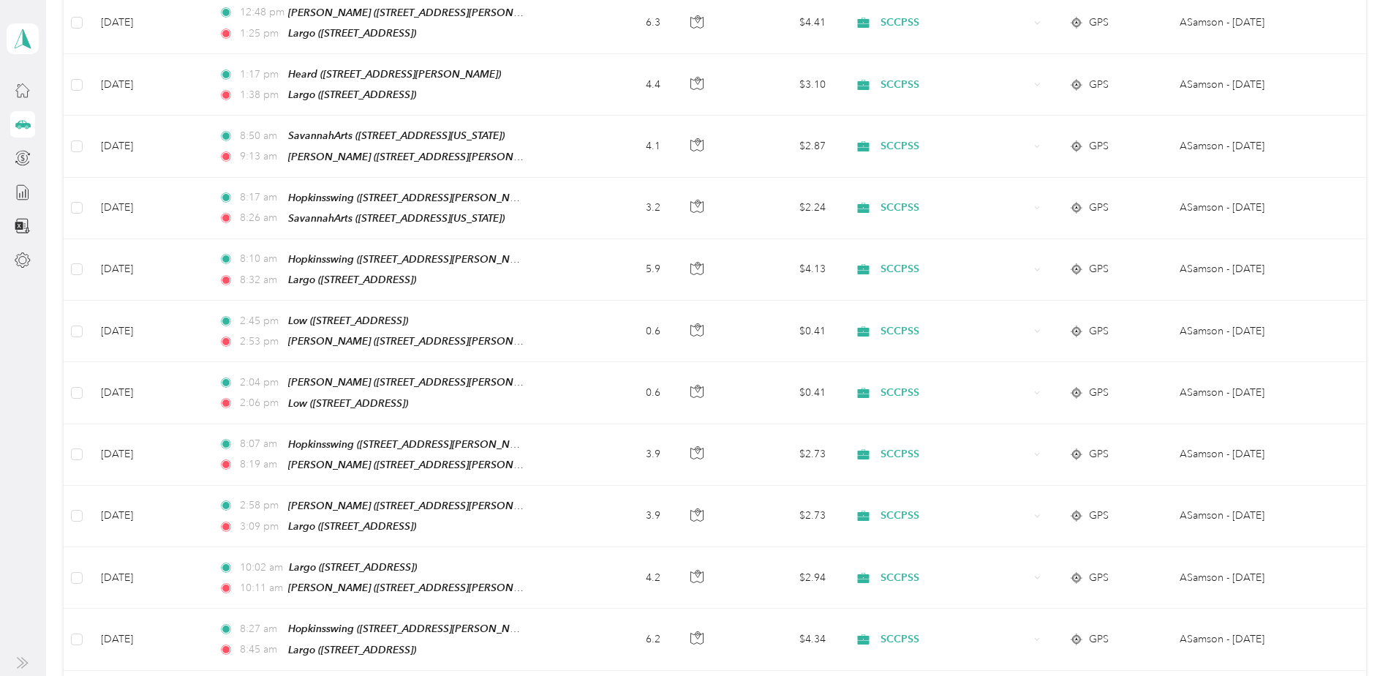
scroll to position [0, 0]
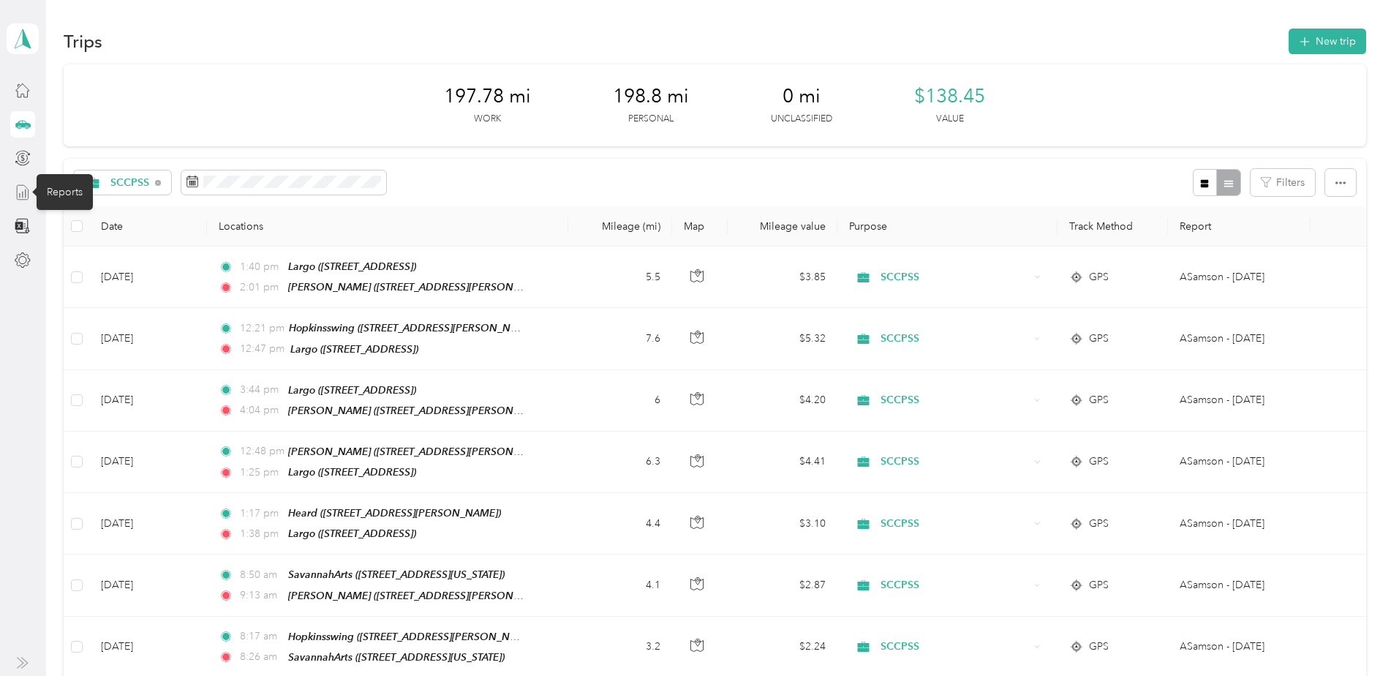
click at [20, 191] on icon at bounding box center [23, 192] width 16 height 16
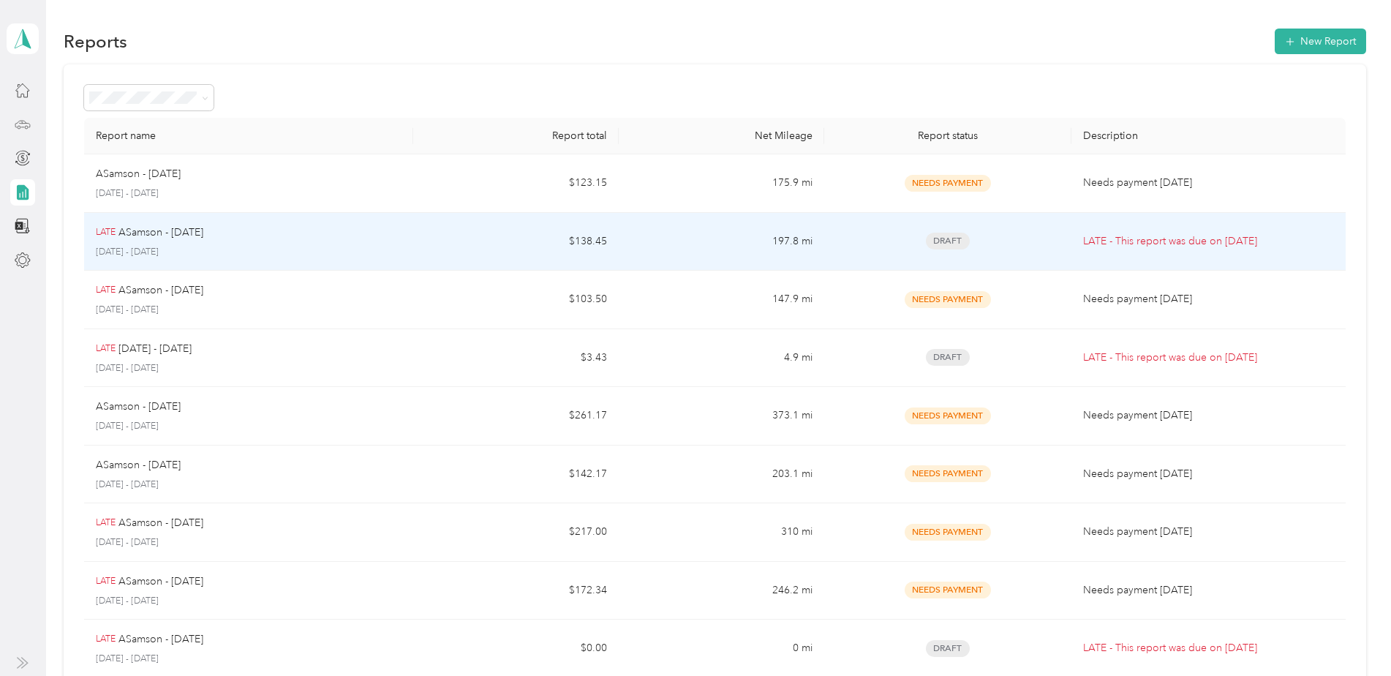
click at [203, 232] on p "ASamson - July 2025" at bounding box center [160, 233] width 85 height 16
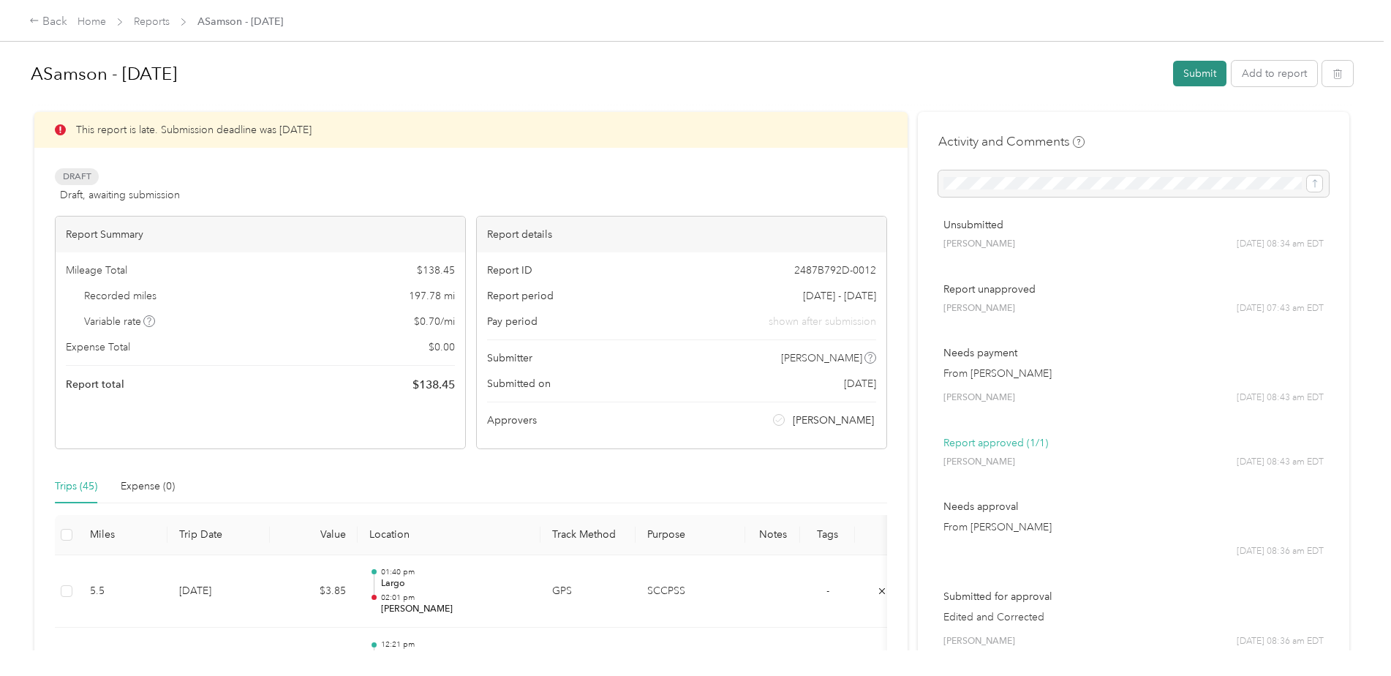
click at [1194, 73] on button "Submit" at bounding box center [1199, 74] width 53 height 26
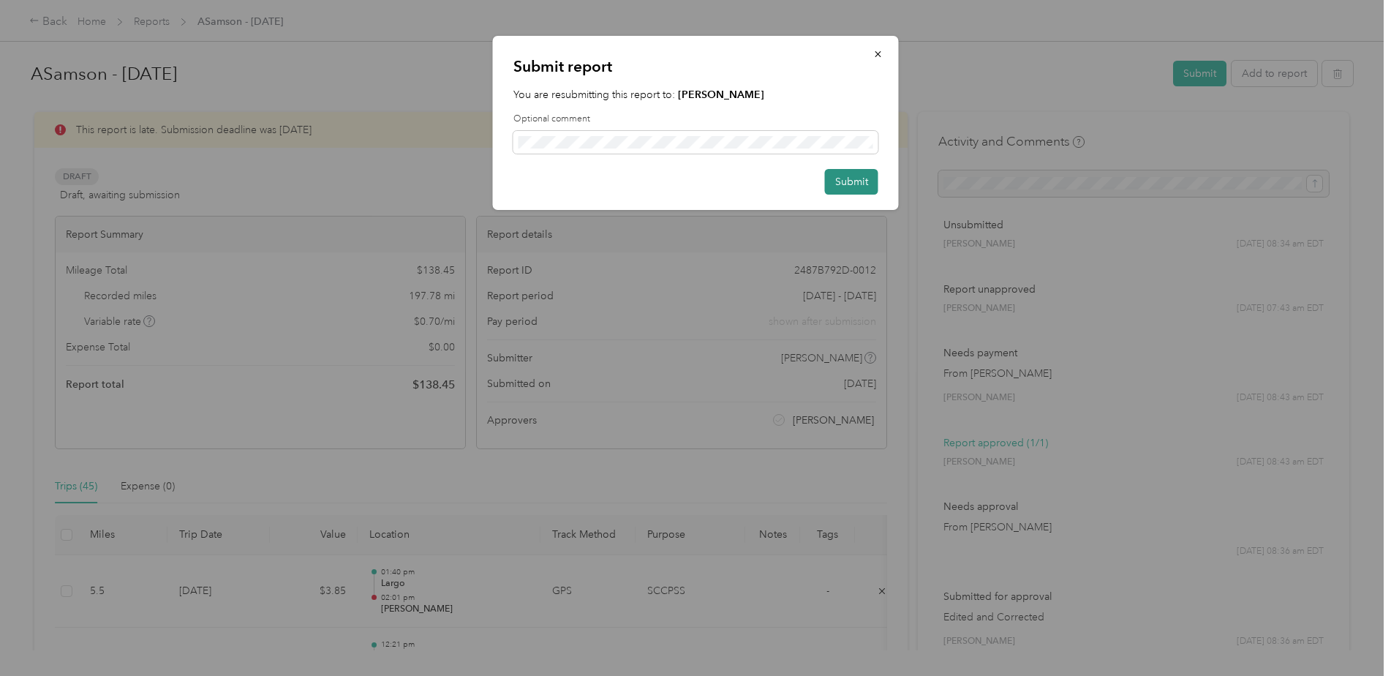
click at [847, 178] on button "Submit" at bounding box center [851, 182] width 53 height 26
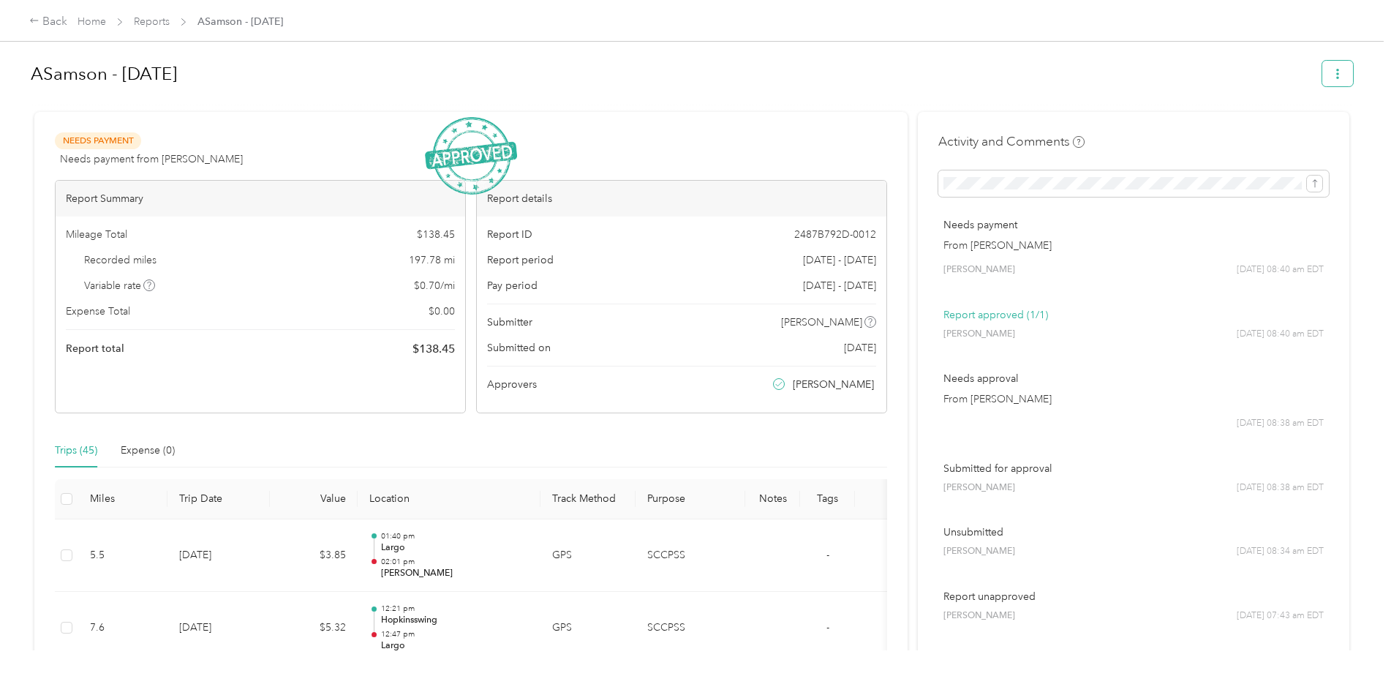
click at [1335, 76] on icon "button" at bounding box center [1338, 74] width 10 height 10
click at [783, 78] on h1 "ASamson - [DATE]" at bounding box center [671, 73] width 1281 height 35
click at [1282, 127] on span "Download" at bounding box center [1292, 127] width 48 height 15
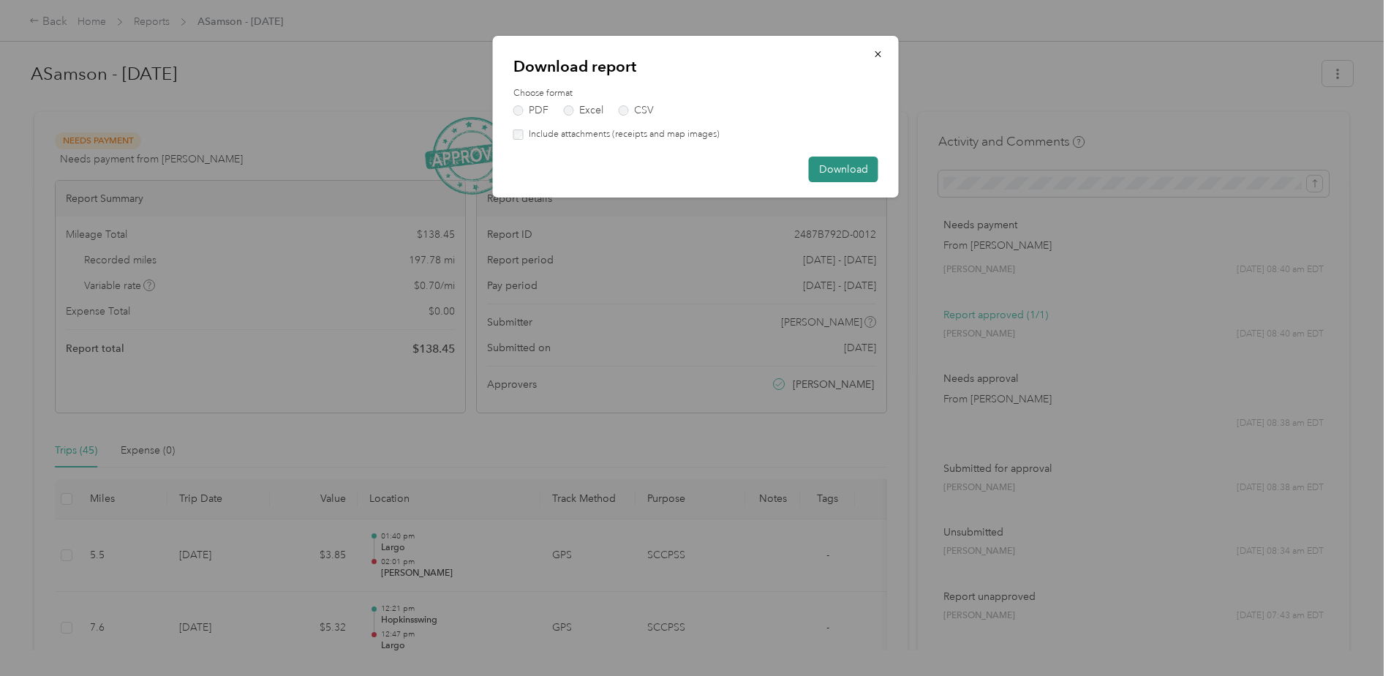
click at [840, 166] on button "Download" at bounding box center [843, 170] width 69 height 26
